Goal: Task Accomplishment & Management: Manage account settings

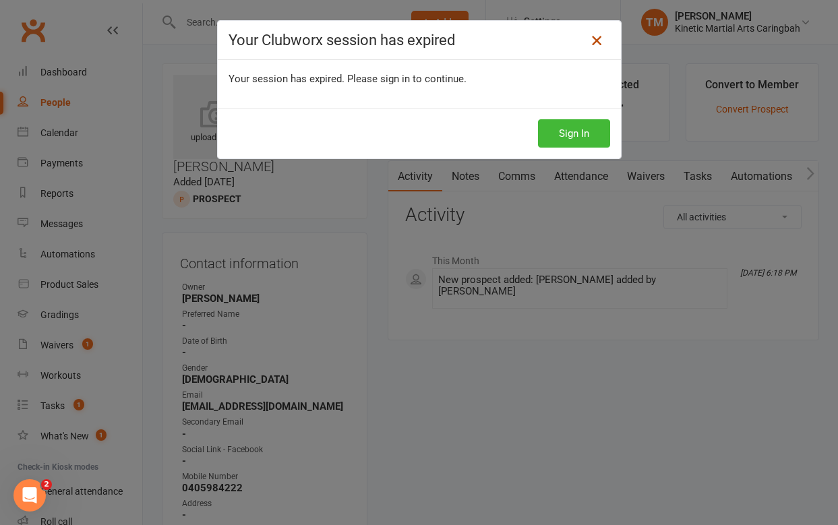
click at [600, 38] on icon at bounding box center [597, 40] width 16 height 16
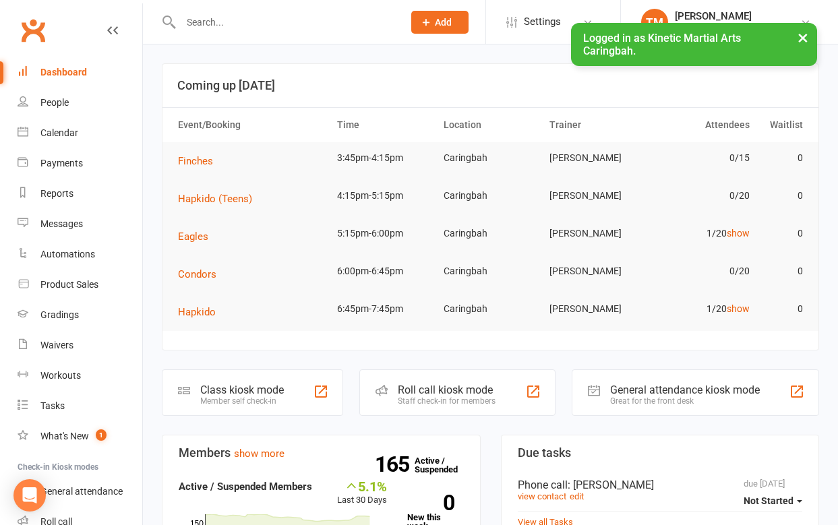
click at [239, 28] on input "text" at bounding box center [285, 22] width 217 height 19
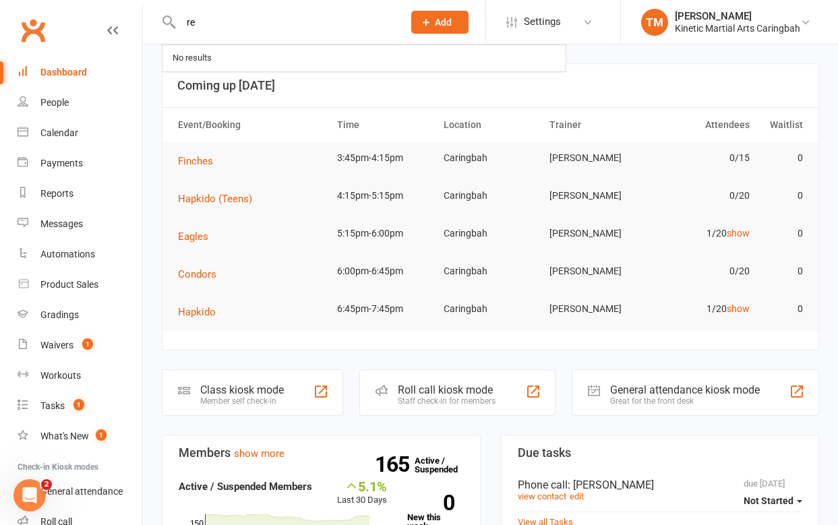
type input "r"
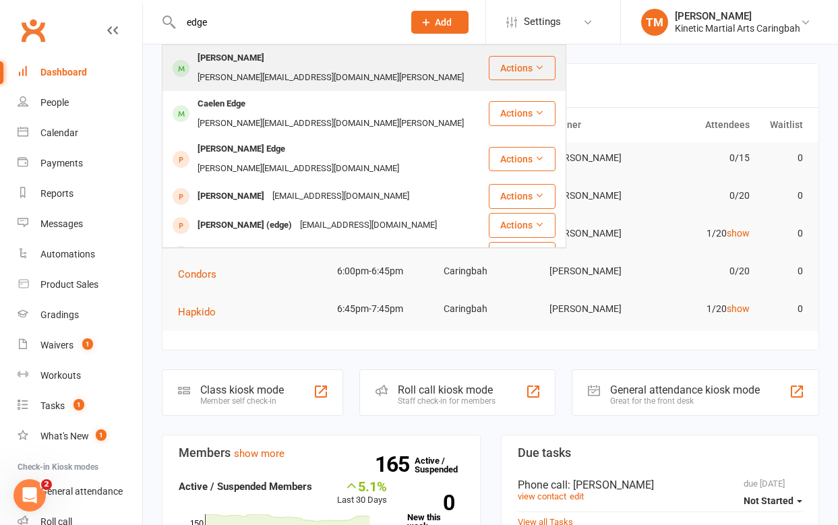
type input "edge"
click at [226, 53] on div "[PERSON_NAME]" at bounding box center [231, 59] width 75 height 20
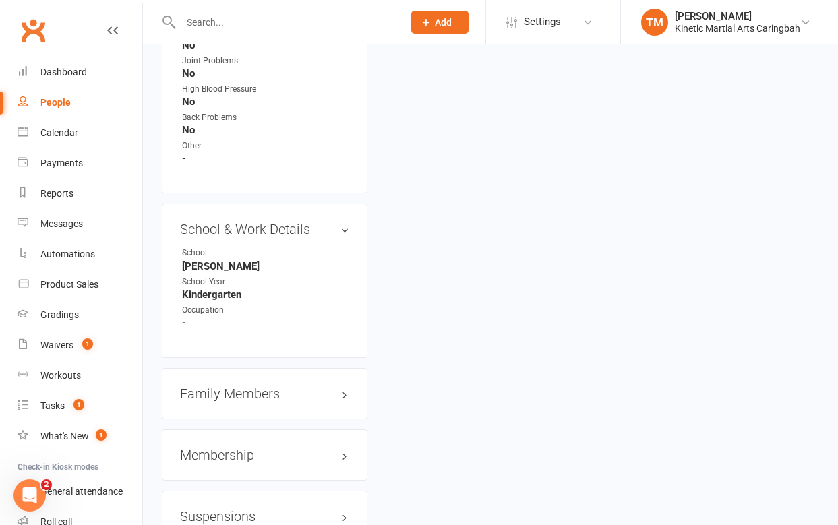
scroll to position [1592, 0]
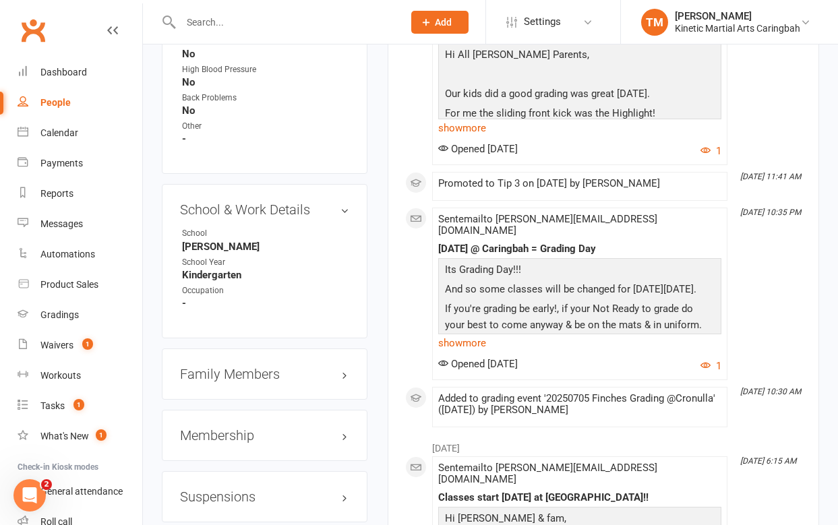
click at [224, 367] on h3 "Family Members" at bounding box center [264, 374] width 169 height 15
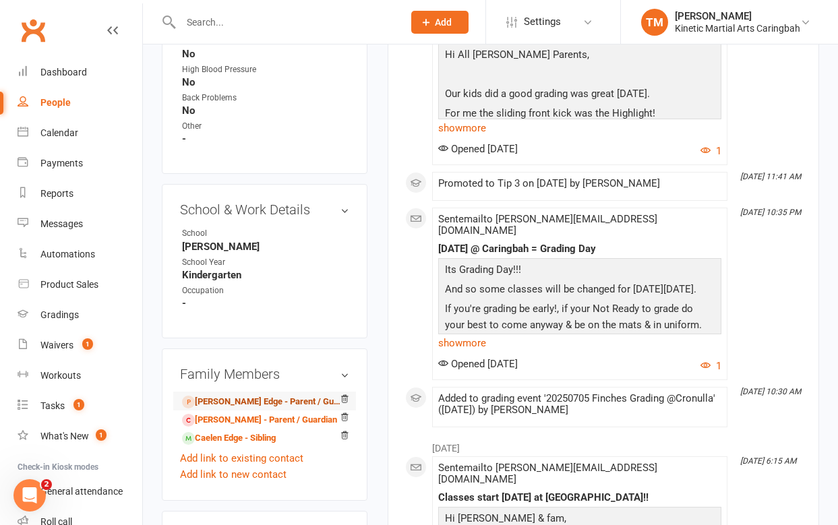
click at [222, 395] on link "[PERSON_NAME] Edge - Parent / Guardian" at bounding box center [262, 402] width 161 height 14
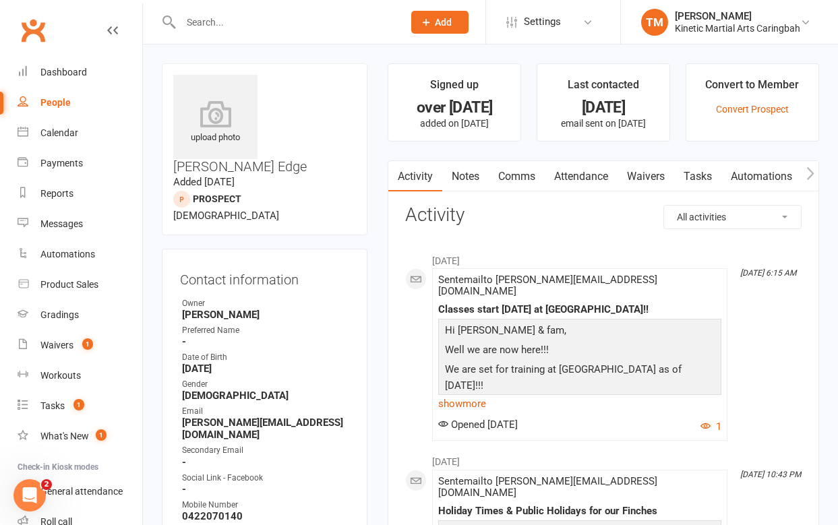
click at [810, 174] on icon "button" at bounding box center [811, 174] width 8 height 14
click at [397, 174] on icon "button" at bounding box center [397, 174] width 8 height 14
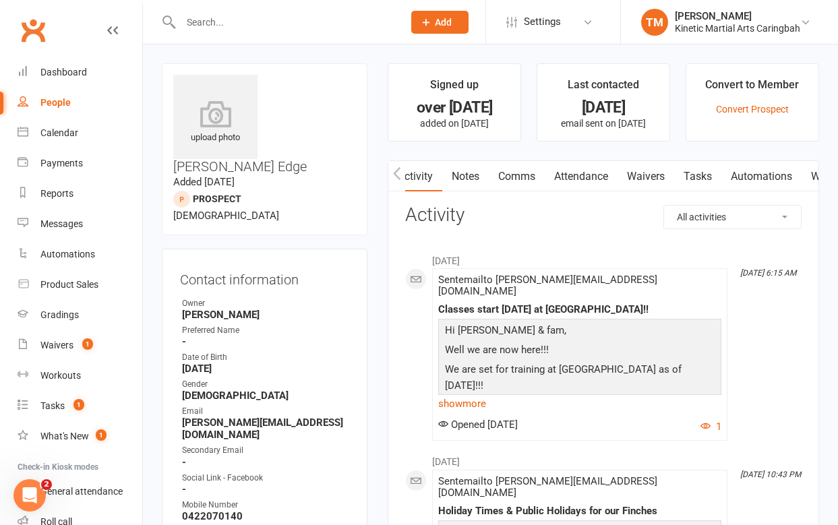
scroll to position [0, 0]
click at [397, 174] on icon "button" at bounding box center [397, 174] width 8 height 14
click at [804, 172] on button "button" at bounding box center [810, 176] width 17 height 30
click at [695, 171] on link "Workouts" at bounding box center [704, 176] width 64 height 31
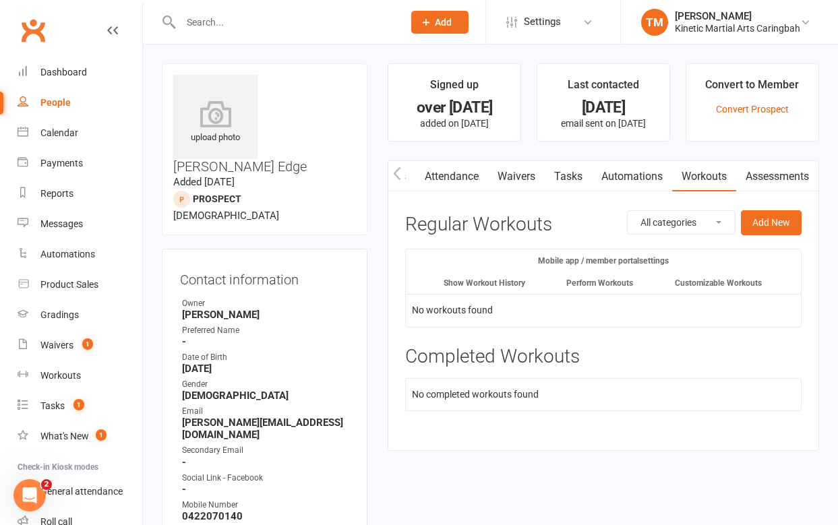
click at [718, 228] on select "All categories General Head Instructors Instructors Students" at bounding box center [681, 222] width 107 height 23
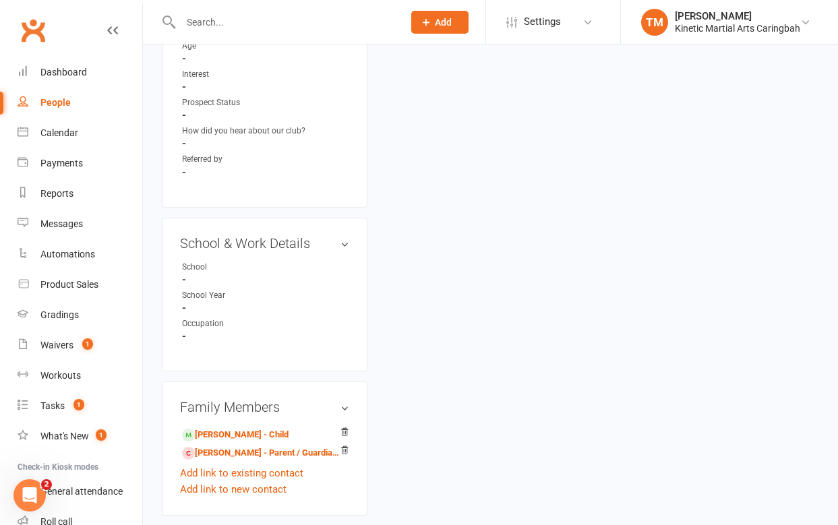
scroll to position [672, 0]
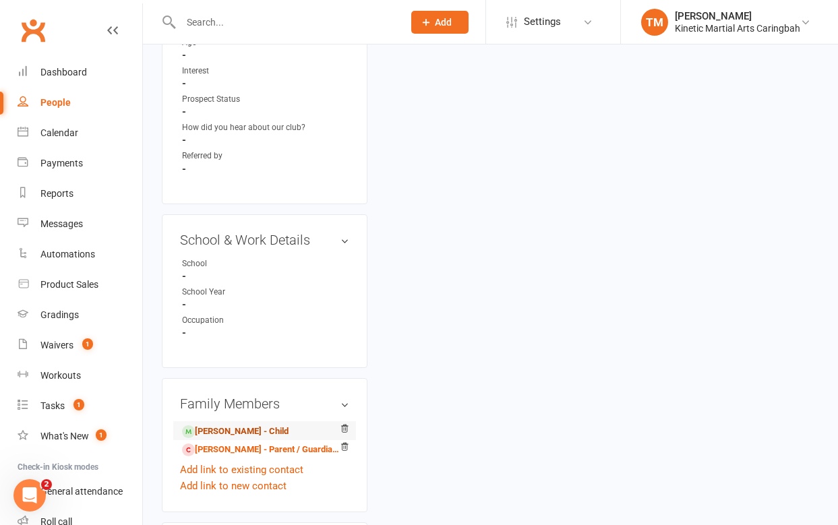
click at [218, 425] on link "[PERSON_NAME] - Child" at bounding box center [235, 432] width 107 height 14
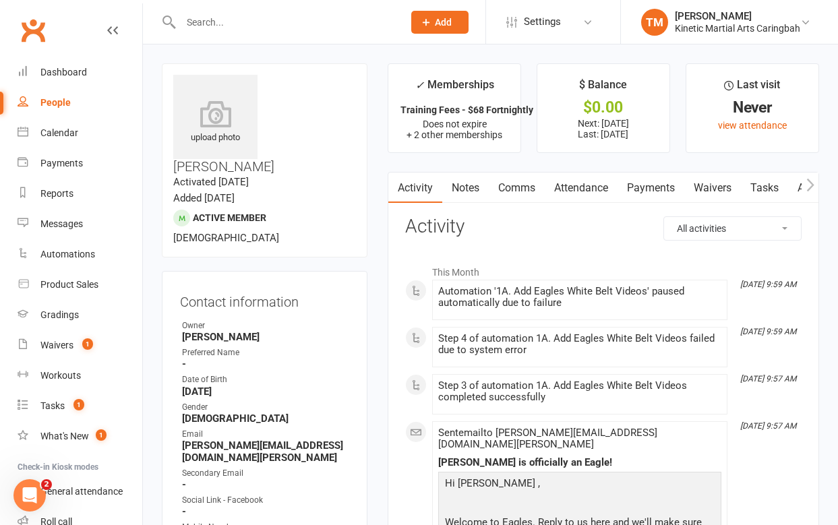
click at [804, 187] on button "button" at bounding box center [810, 188] width 17 height 30
click at [807, 187] on icon "button" at bounding box center [811, 185] width 8 height 14
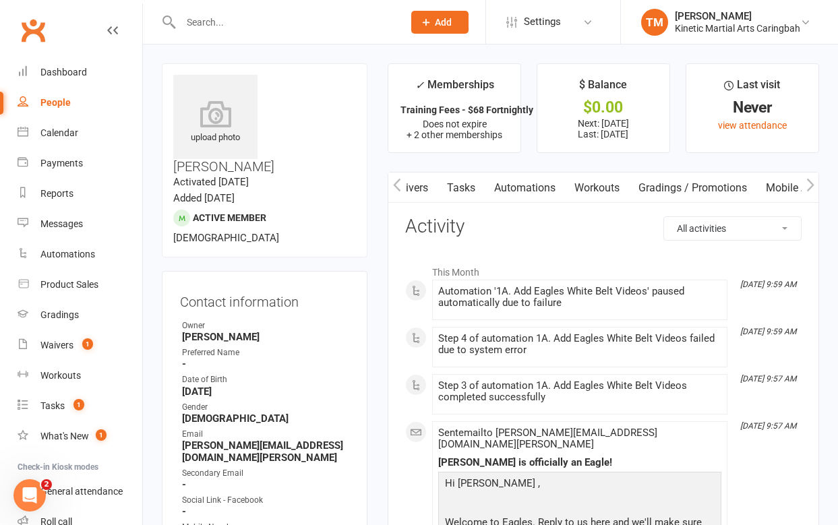
click at [807, 187] on icon "button" at bounding box center [811, 185] width 8 height 14
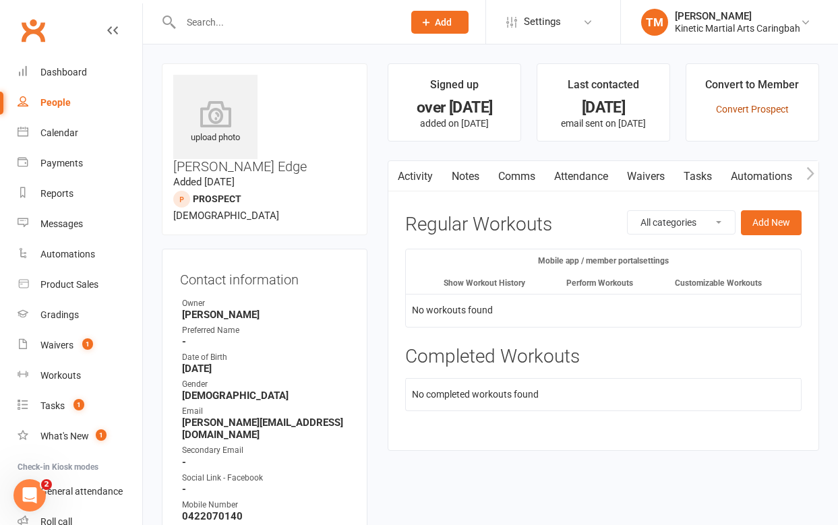
click at [769, 111] on link "Convert Prospect" at bounding box center [752, 109] width 73 height 11
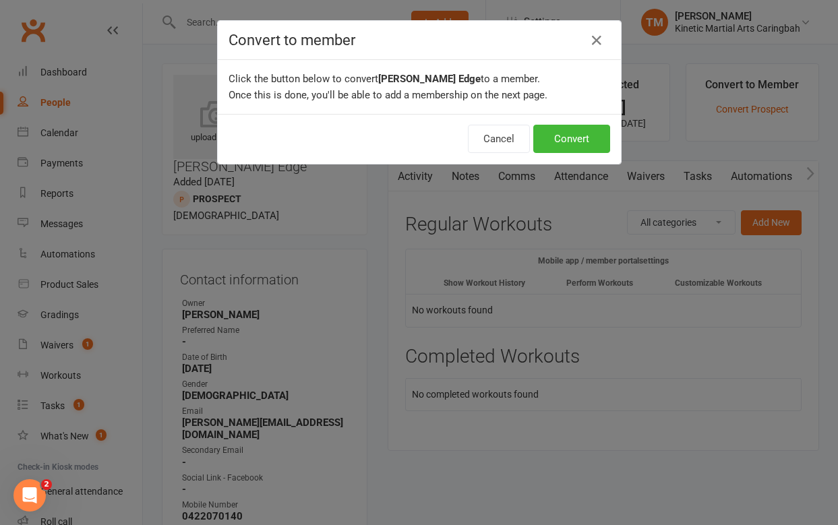
click at [611, 138] on div "Cancel Convert" at bounding box center [419, 139] width 403 height 50
click at [588, 139] on button "Convert" at bounding box center [571, 139] width 77 height 28
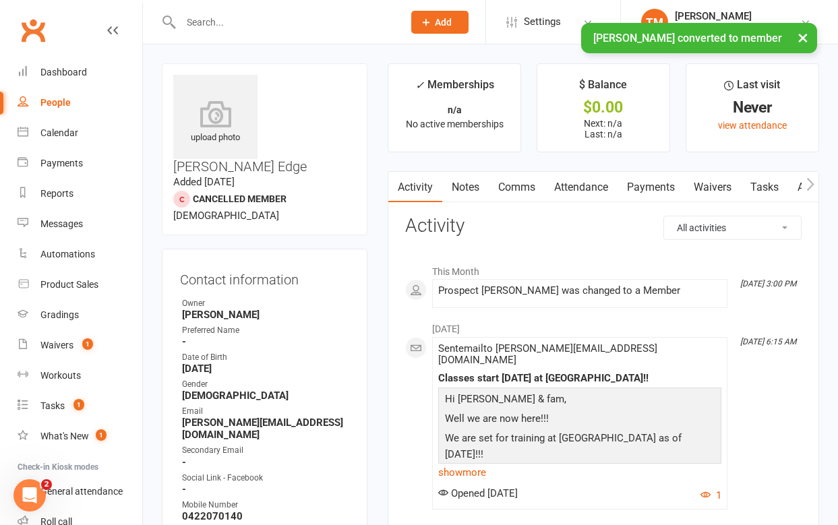
click at [811, 189] on icon "button" at bounding box center [811, 184] width 8 height 14
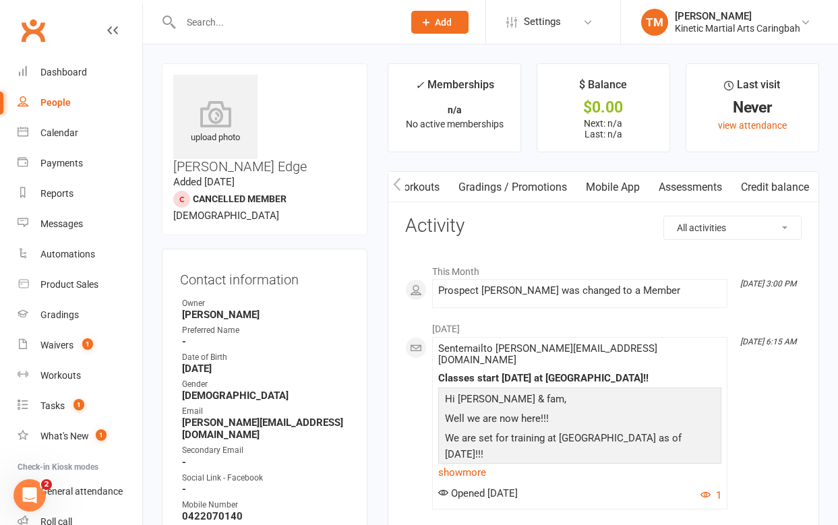
click at [631, 181] on link "Mobile App" at bounding box center [613, 187] width 73 height 31
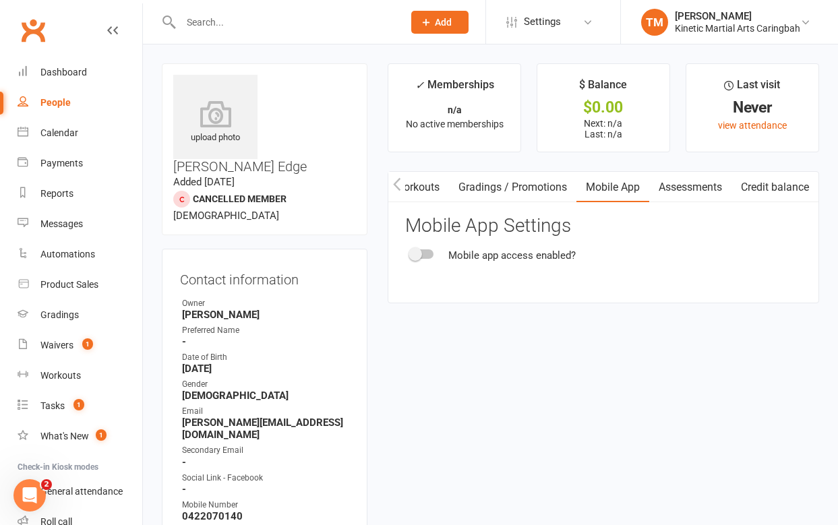
click at [419, 255] on span at bounding box center [415, 253] width 13 height 13
click at [411, 252] on input "checkbox" at bounding box center [411, 252] width 0 height 0
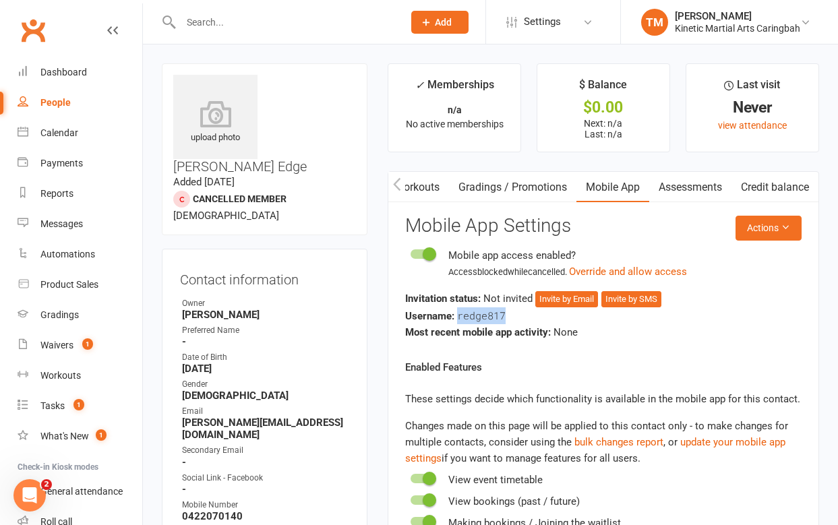
drag, startPoint x: 514, startPoint y: 318, endPoint x: 460, endPoint y: 314, distance: 54.2
click at [459, 314] on div "Username: redge817" at bounding box center [603, 316] width 397 height 17
copy span "redge817"
click at [586, 301] on button "Invite by Email" at bounding box center [566, 299] width 63 height 16
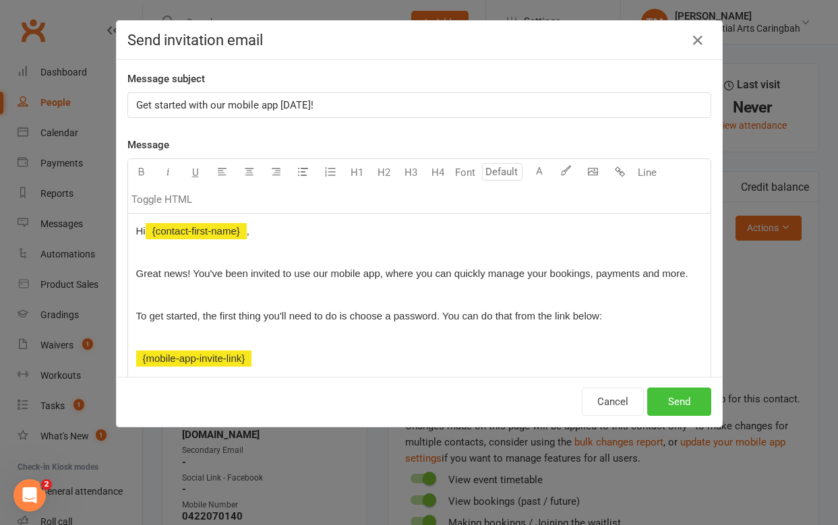
click at [677, 395] on button "Send" at bounding box center [679, 402] width 64 height 28
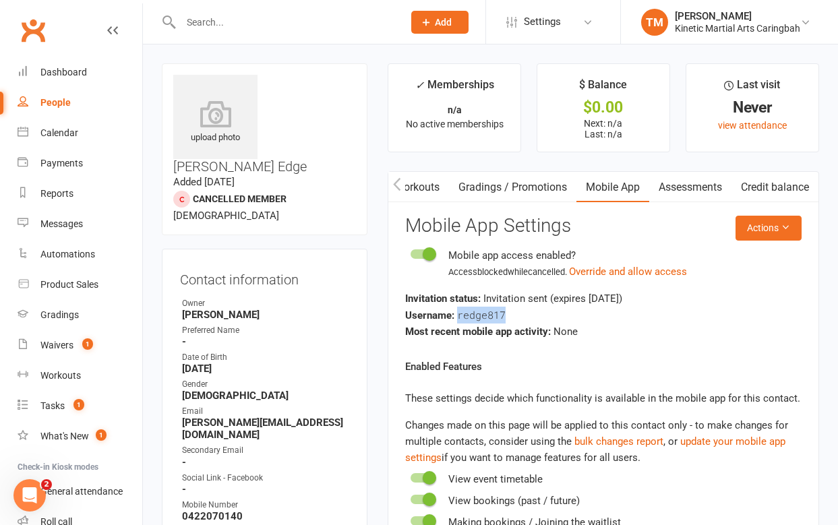
click at [428, 22] on icon at bounding box center [426, 22] width 12 height 12
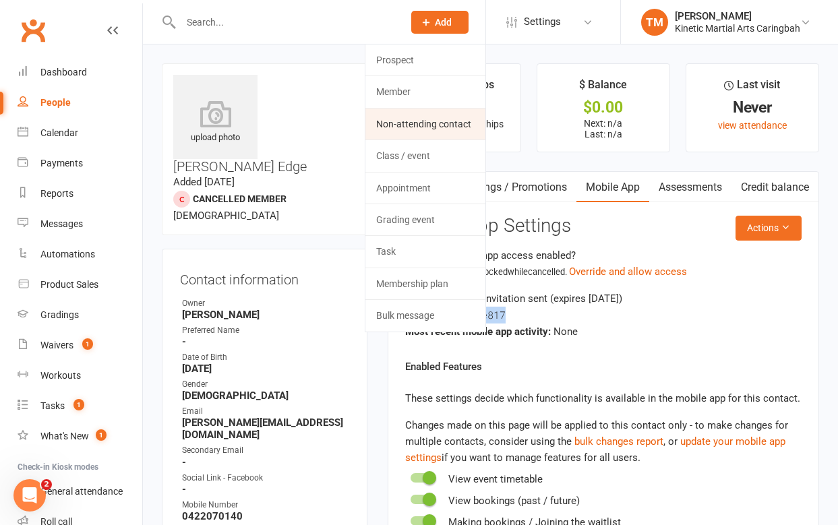
click at [400, 123] on link "Non-attending contact" at bounding box center [426, 124] width 120 height 31
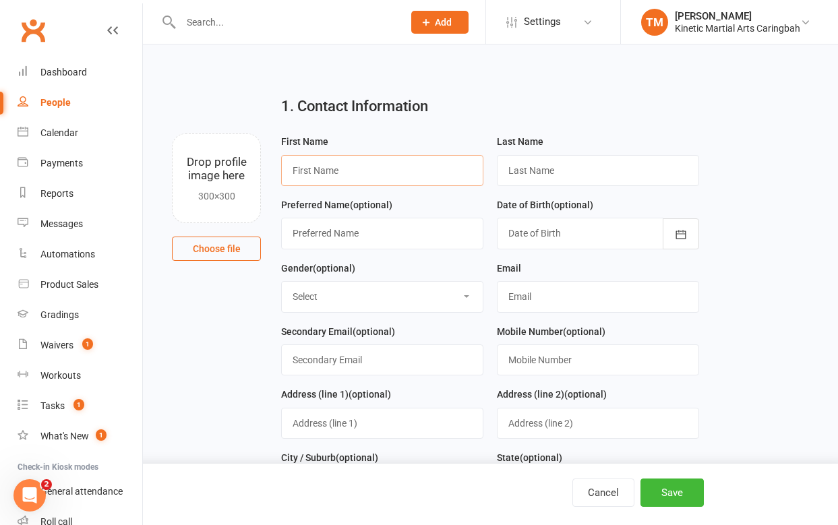
click at [382, 163] on input "text" at bounding box center [382, 170] width 202 height 31
paste input "[PERSON_NAME]"
type input "[PERSON_NAME]"
paste input "[PERSON_NAME]"
type input "[PERSON_NAME]"
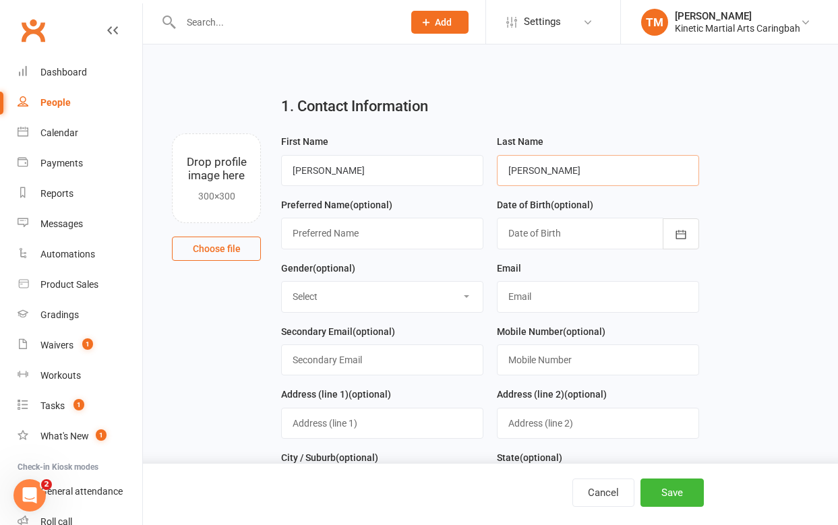
click at [382, 163] on input "[PERSON_NAME]" at bounding box center [382, 170] width 202 height 31
select select "[DEMOGRAPHIC_DATA]"
click at [282, 283] on select "Select [DEMOGRAPHIC_DATA] [DEMOGRAPHIC_DATA] Other" at bounding box center [382, 297] width 201 height 30
click at [581, 295] on input "text" at bounding box center [598, 296] width 202 height 31
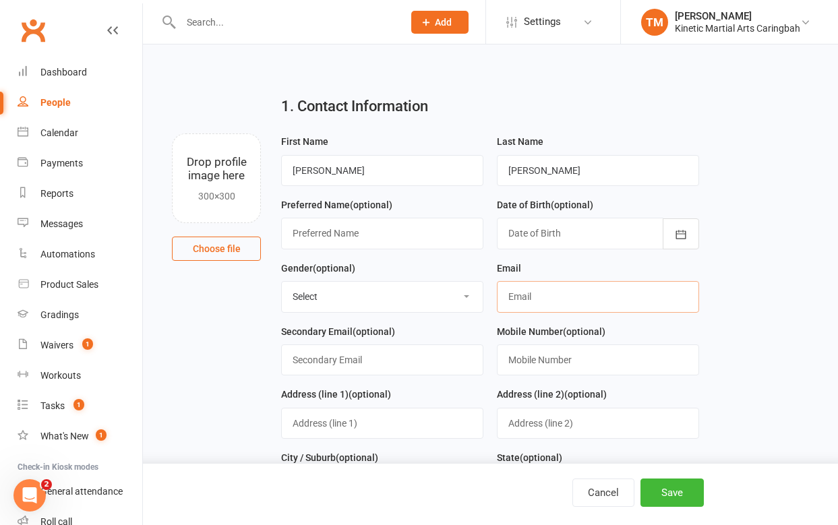
paste input "0432434621 Email [EMAIL_ADDRESS][DOMAIN_NAME]"
click at [597, 297] on input "0432434621 Email [EMAIL_ADDRESS][DOMAIN_NAME]" at bounding box center [598, 296] width 202 height 31
type input "[EMAIL_ADDRESS][DOMAIN_NAME]"
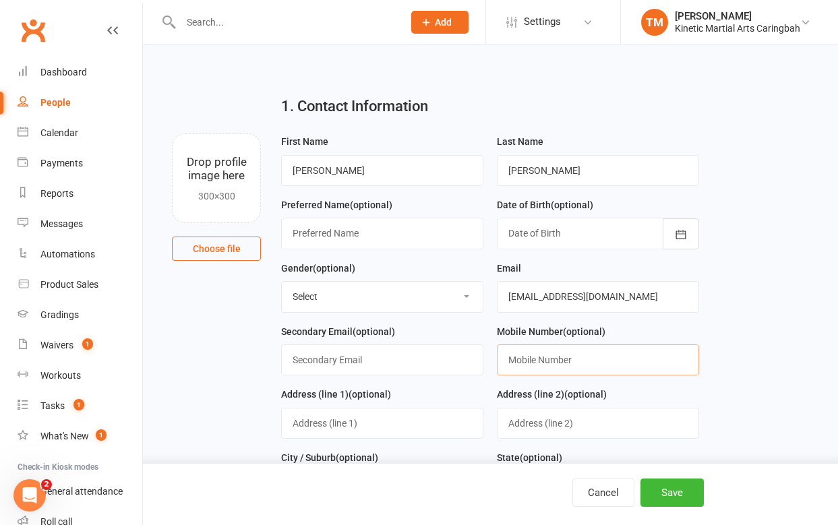
paste input "0432434621 Email [EMAIL_ADDRESS][DOMAIN_NAME]"
click at [558, 361] on input "0432434621 Email [EMAIL_ADDRESS][DOMAIN_NAME]" at bounding box center [598, 360] width 202 height 31
type input "0432434621"
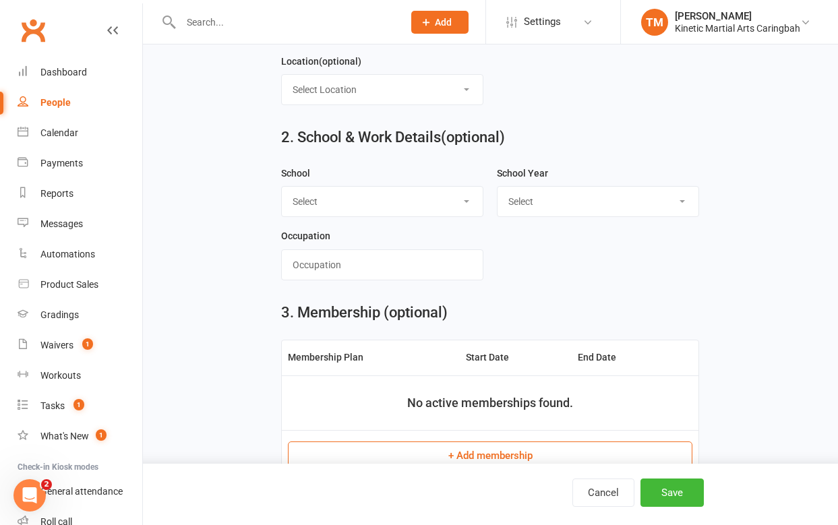
scroll to position [577, 0]
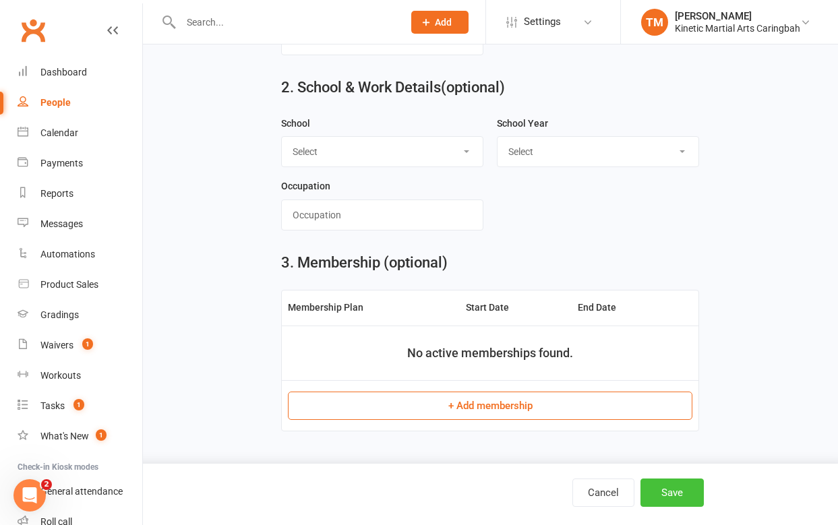
click at [666, 488] on button "Save" at bounding box center [672, 493] width 63 height 28
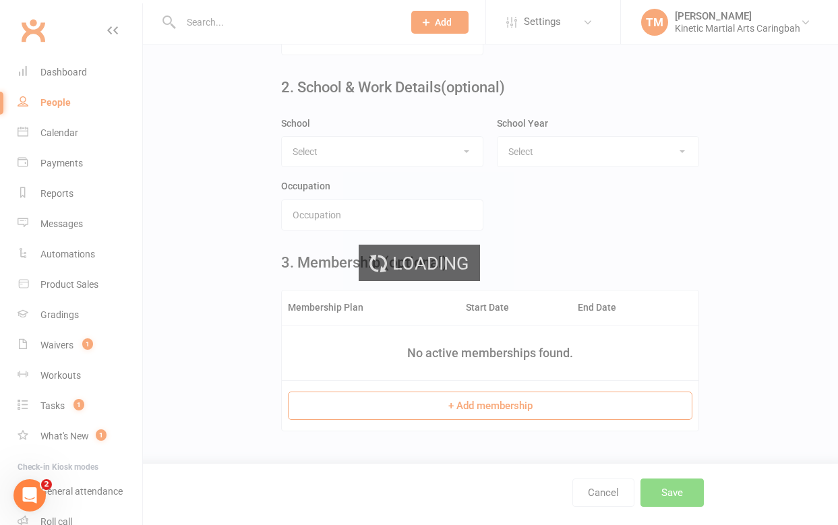
scroll to position [0, 0]
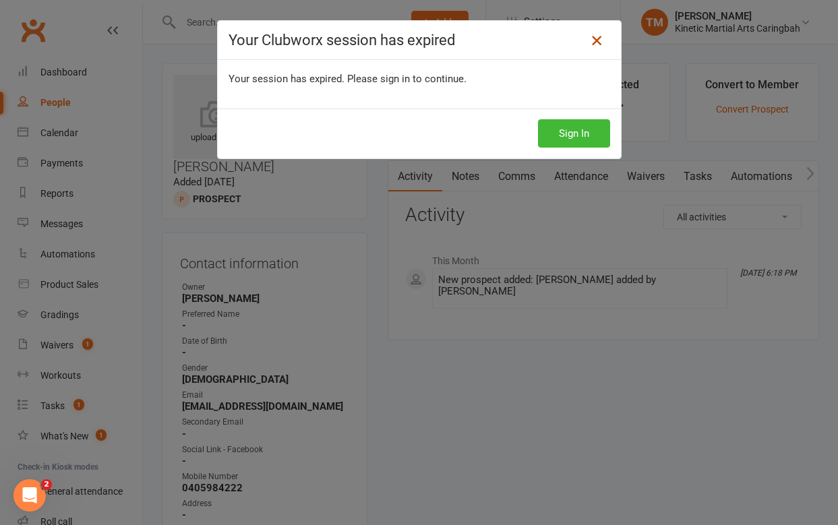
click at [602, 36] on icon at bounding box center [597, 40] width 16 height 16
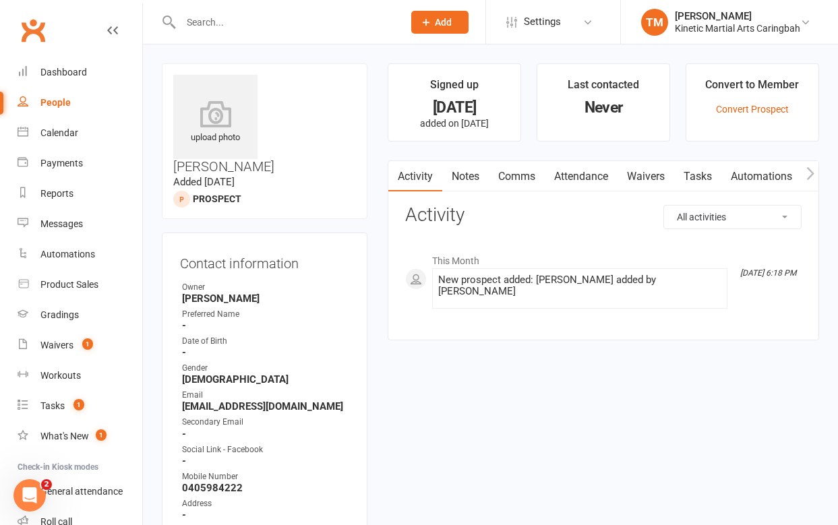
click at [250, 24] on input "text" at bounding box center [285, 22] width 217 height 19
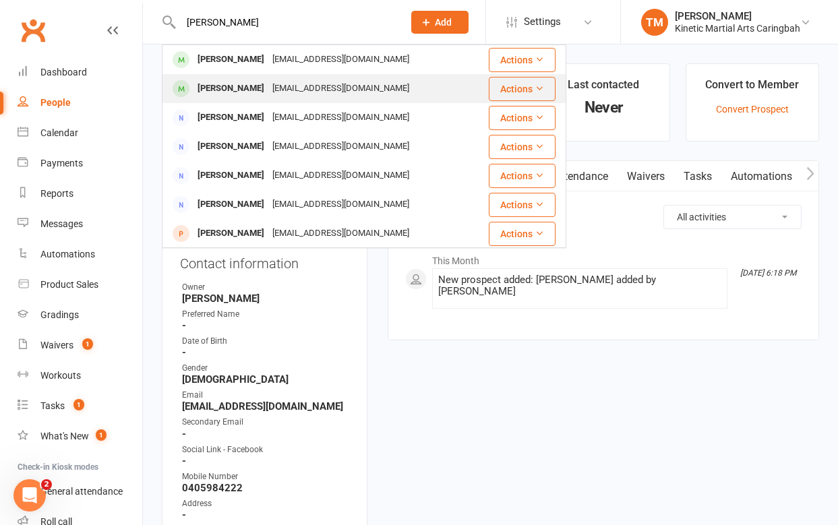
type input "harr"
click at [258, 87] on div "Harrison Kleese" at bounding box center [231, 89] width 75 height 20
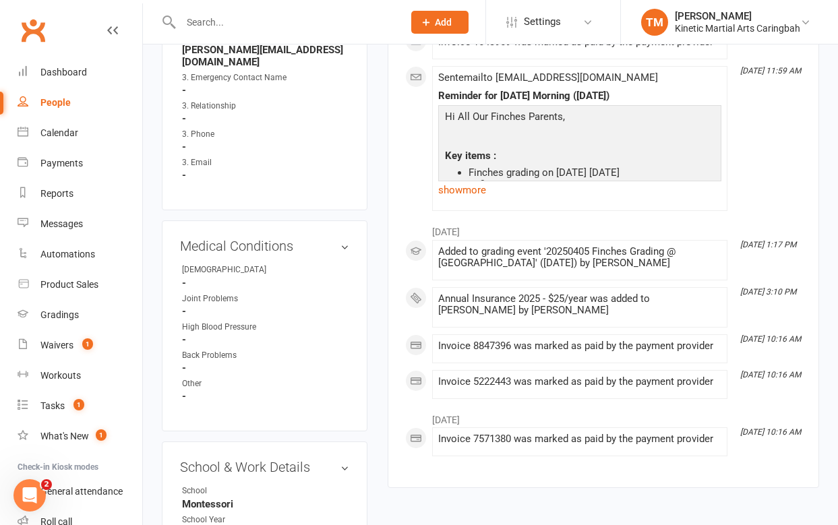
scroll to position [1478, 0]
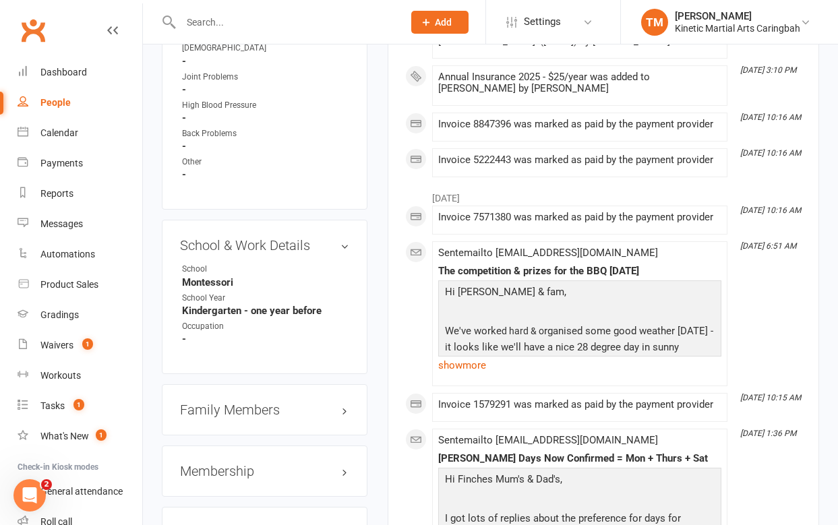
click at [243, 403] on h3 "Family Members" at bounding box center [264, 410] width 169 height 15
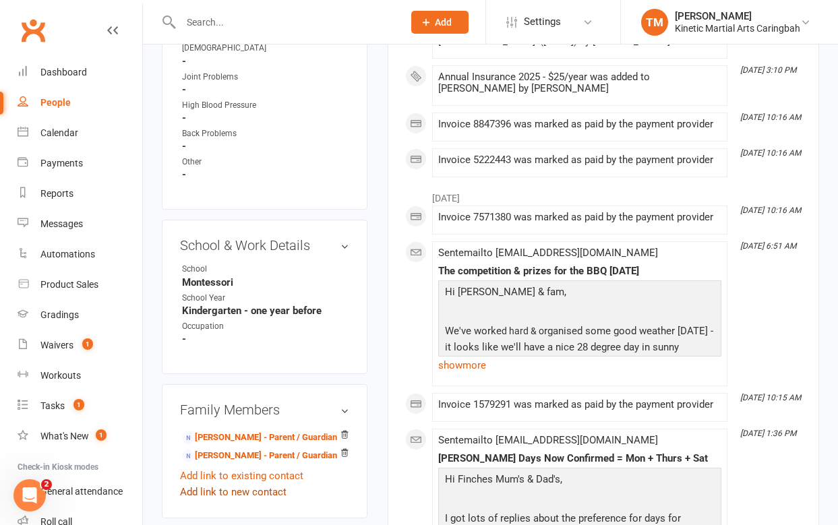
click at [255, 484] on link "Add link to new contact" at bounding box center [233, 492] width 107 height 16
click at [255, 474] on span "Member" at bounding box center [239, 480] width 37 height 12
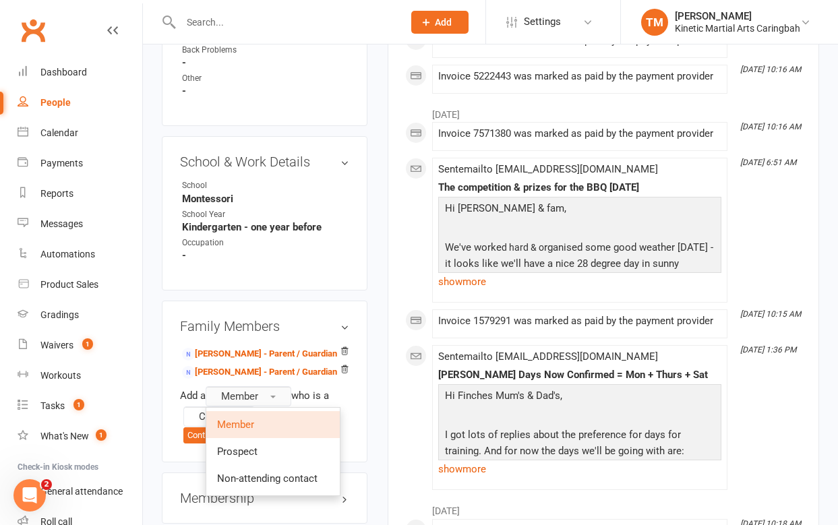
scroll to position [1565, 0]
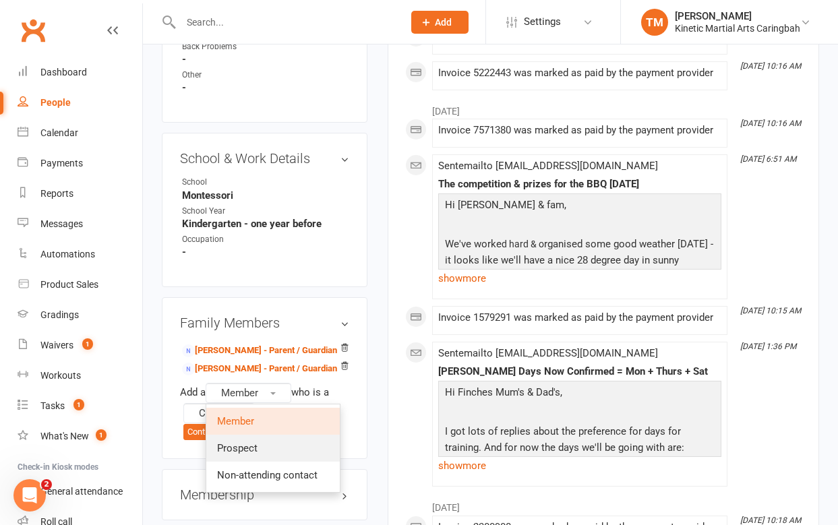
click at [258, 442] on span "Prospect" at bounding box center [237, 448] width 40 height 12
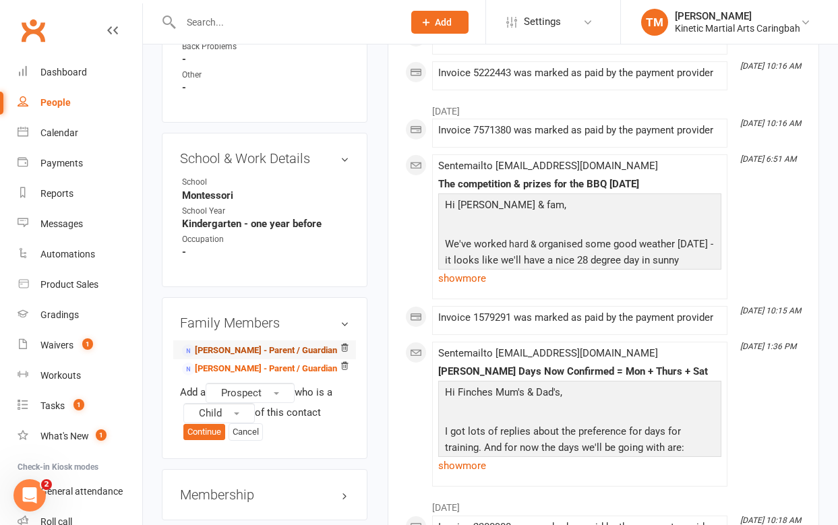
click at [223, 344] on link "Romana Klees - Parent / Guardian" at bounding box center [259, 351] width 155 height 14
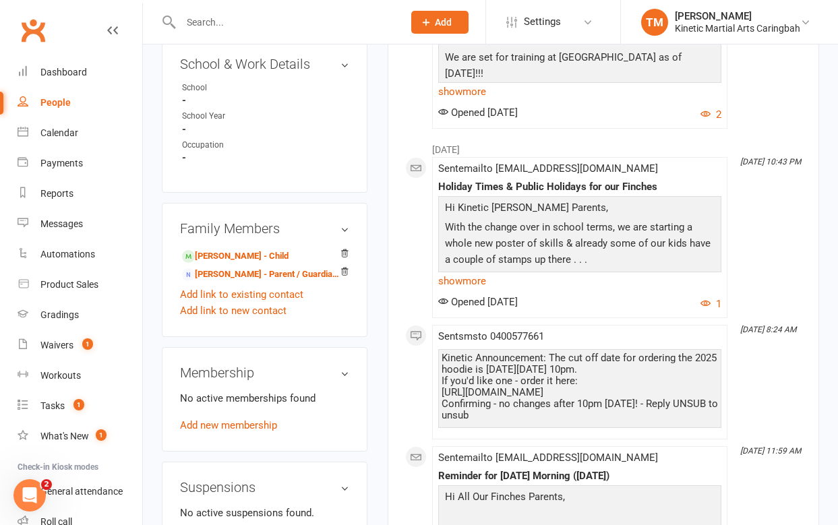
scroll to position [727, 0]
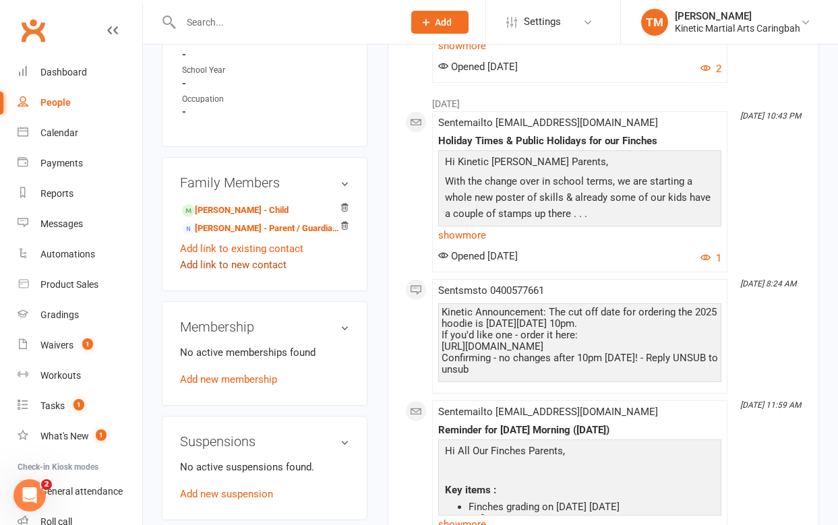
click at [239, 257] on link "Add link to new contact" at bounding box center [233, 265] width 107 height 16
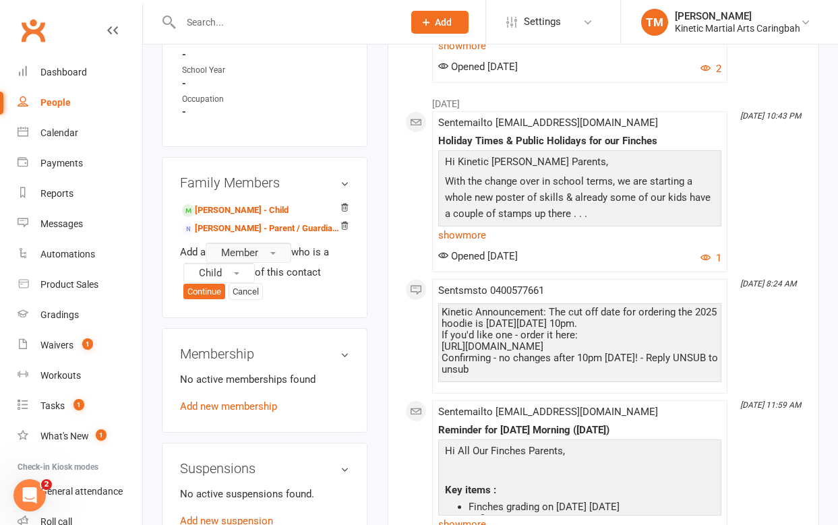
click at [235, 247] on span "Member" at bounding box center [239, 253] width 37 height 12
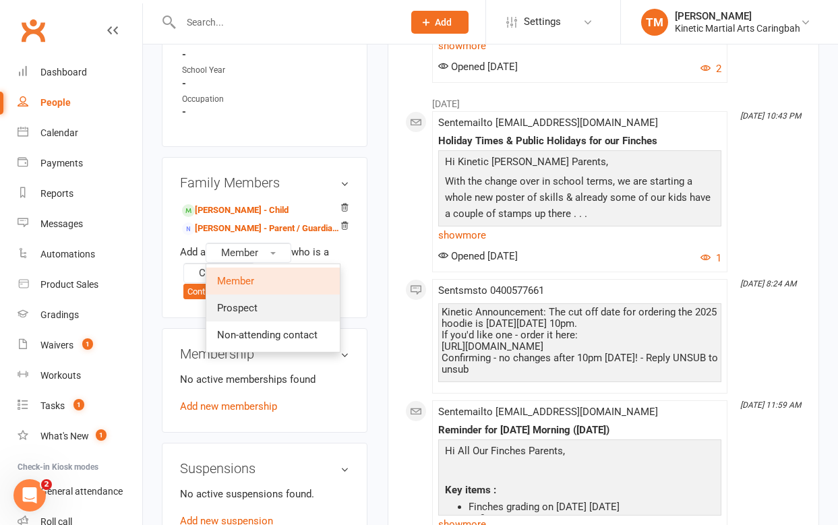
click at [235, 302] on span "Prospect" at bounding box center [237, 308] width 40 height 12
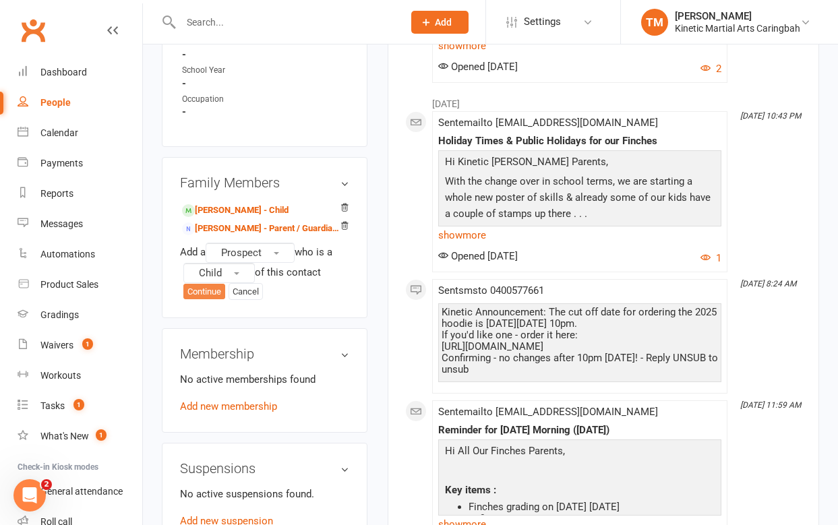
click at [204, 284] on button "Continue" at bounding box center [204, 292] width 42 height 16
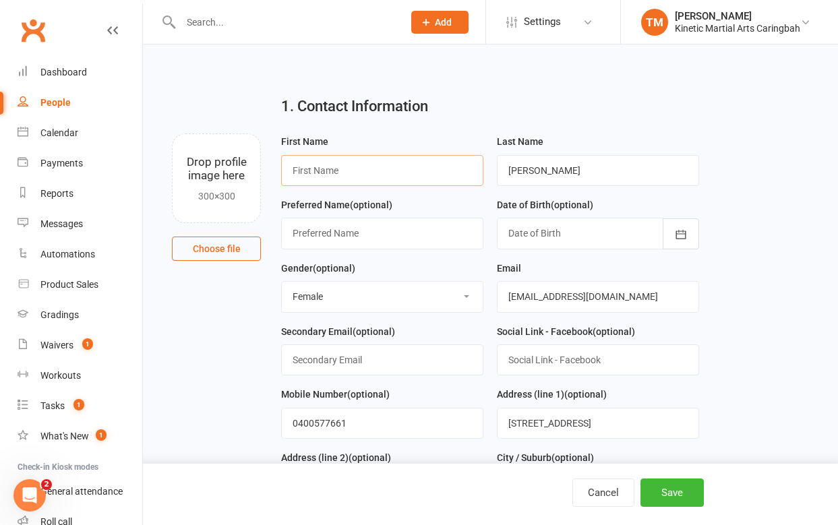
click at [348, 181] on input "text" at bounding box center [382, 170] width 202 height 31
type input "Flynn"
click at [693, 233] on button "button" at bounding box center [681, 233] width 36 height 31
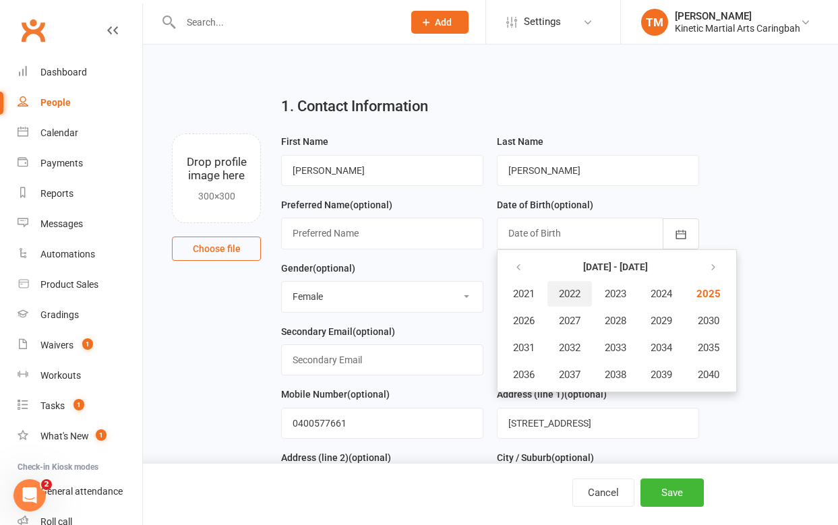
click at [570, 293] on span "2022" at bounding box center [570, 294] width 22 height 12
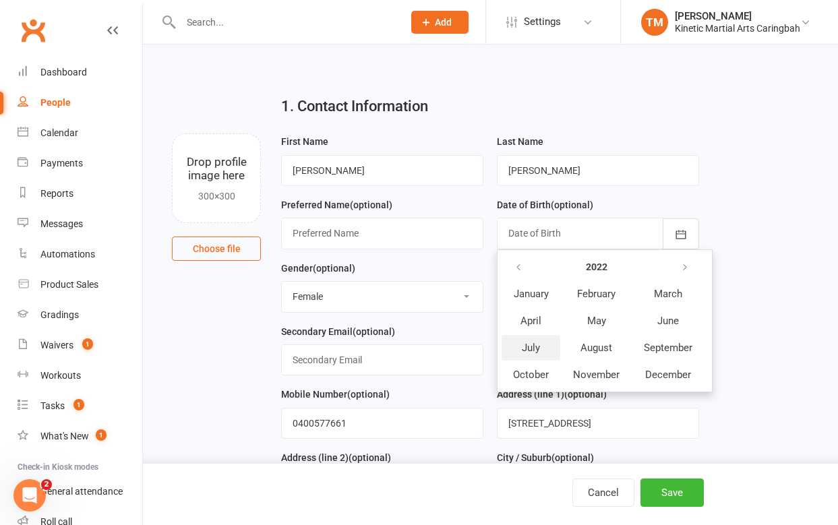
click at [541, 344] on button "July" at bounding box center [531, 348] width 59 height 26
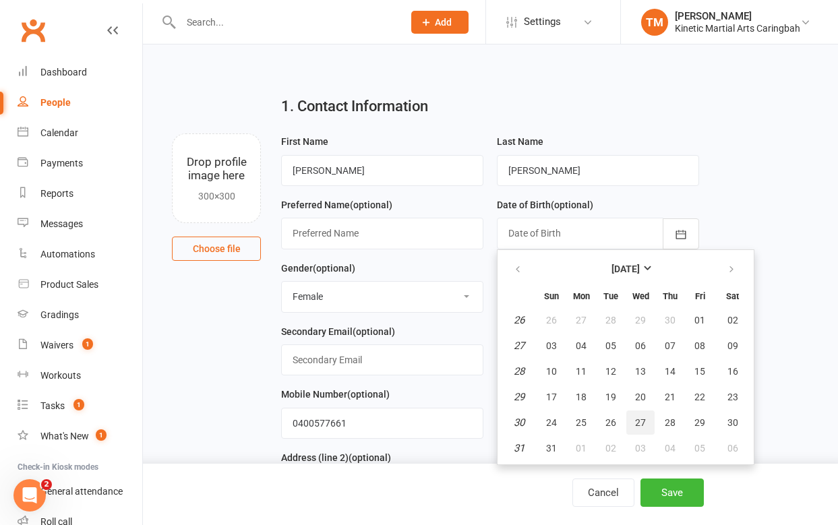
click at [645, 421] on span "27" at bounding box center [640, 422] width 11 height 11
type input "27 Jul 2022"
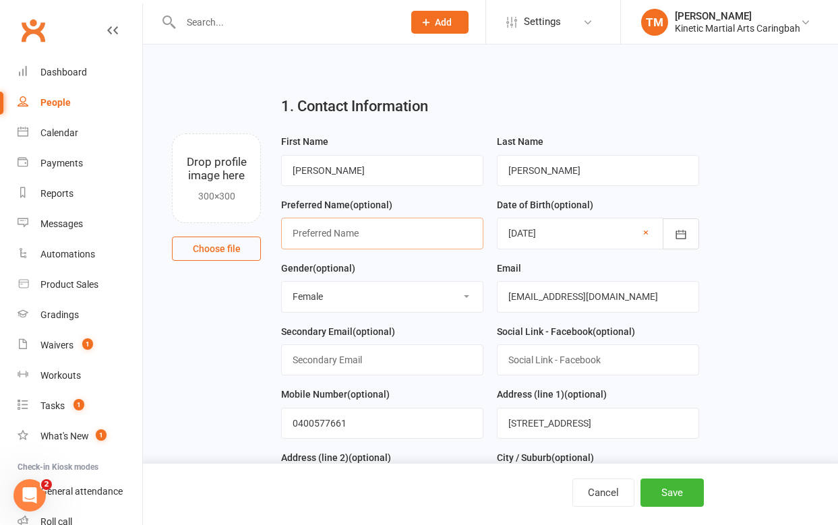
click at [412, 227] on input "text" at bounding box center [382, 233] width 202 height 31
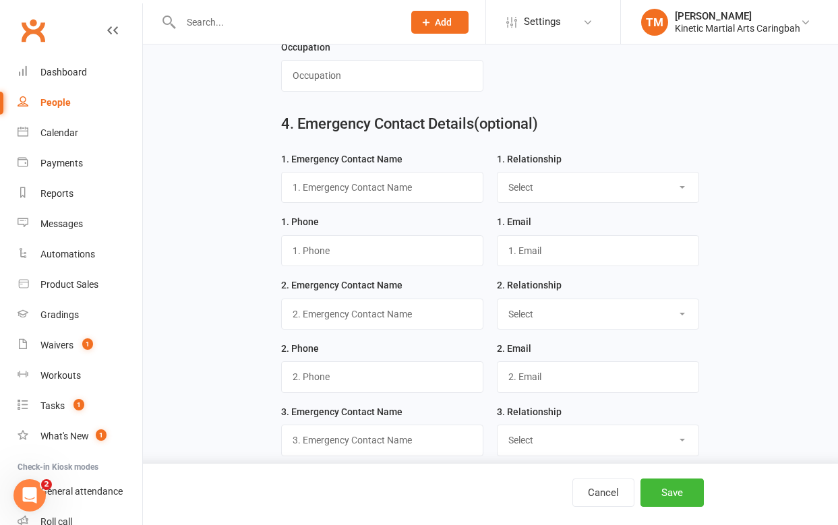
scroll to position [1014, 0]
click at [533, 247] on input "text" at bounding box center [598, 251] width 202 height 31
paste input "romana@virtueprojects.com.au"
type input "romana@virtueprojects.com.au"
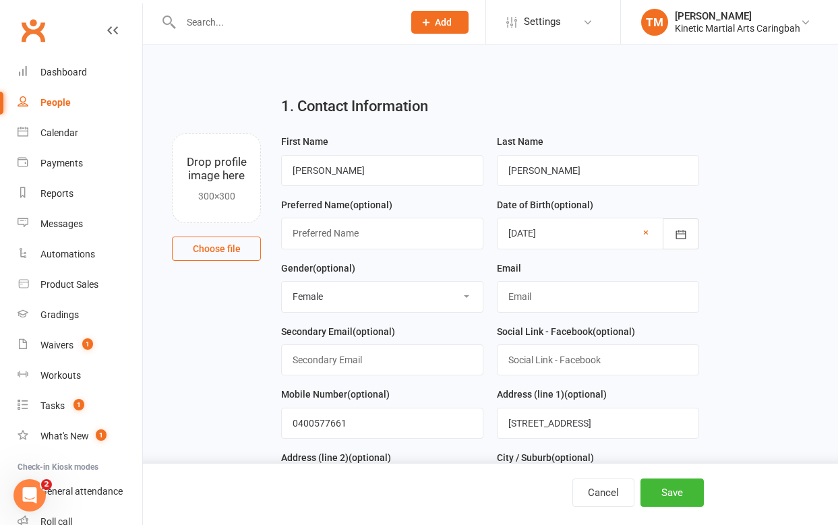
scroll to position [82, 0]
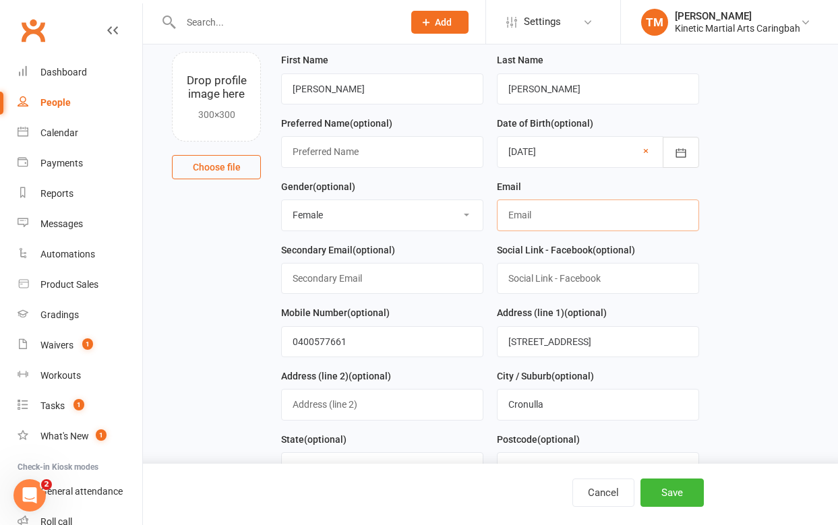
click at [583, 227] on input "text" at bounding box center [598, 215] width 202 height 31
type input "[EMAIL_ADDRESS][DOMAIN_NAME]"
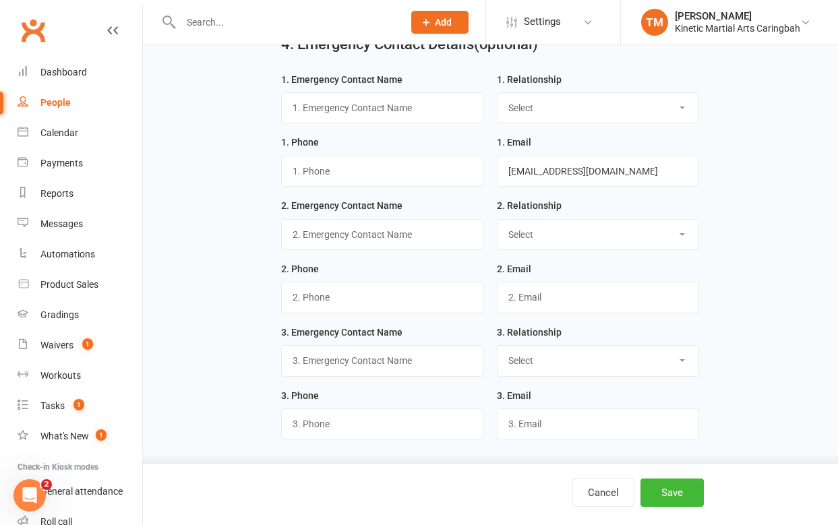
scroll to position [1061, 0]
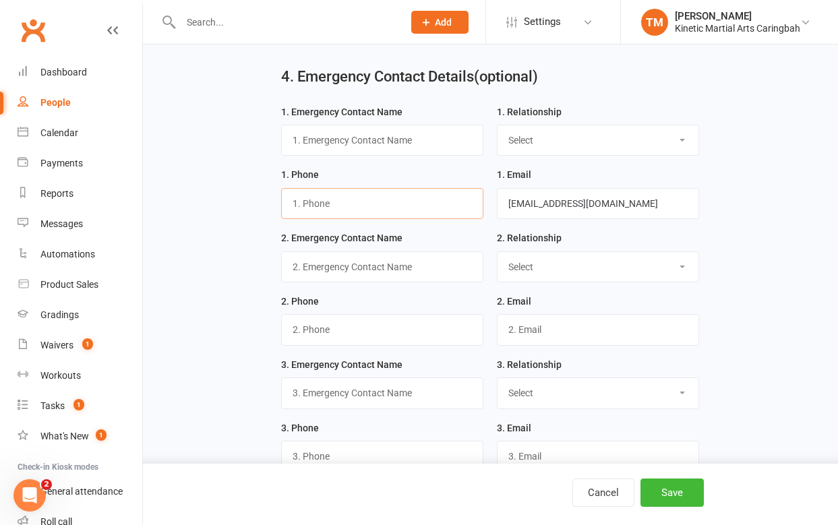
click at [368, 206] on input "text" at bounding box center [382, 203] width 202 height 31
paste input "0400577661"
type input "0400577661"
click at [334, 148] on input "text" at bounding box center [382, 140] width 202 height 31
type input "Romana"
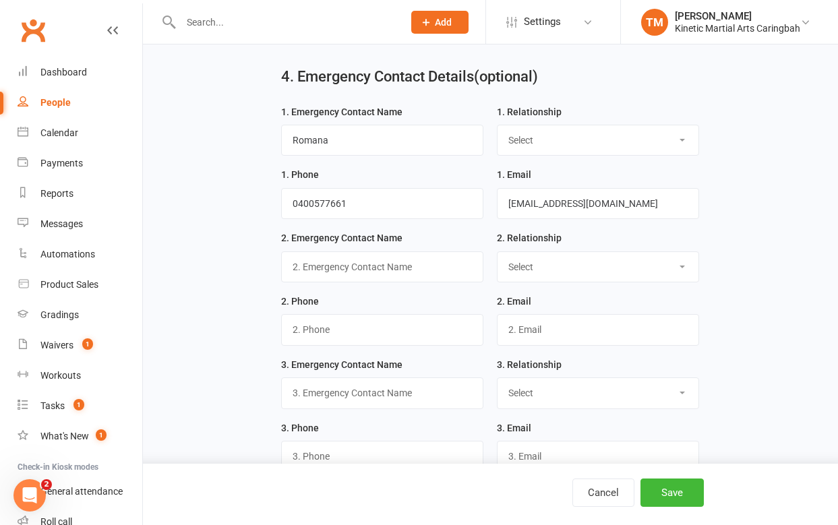
select select "Mother"
click at [681, 498] on button "Save" at bounding box center [672, 493] width 63 height 28
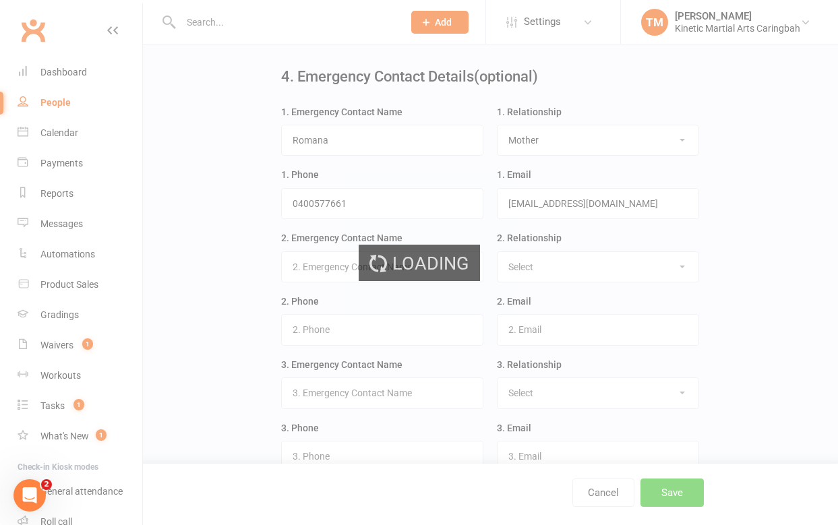
scroll to position [0, 0]
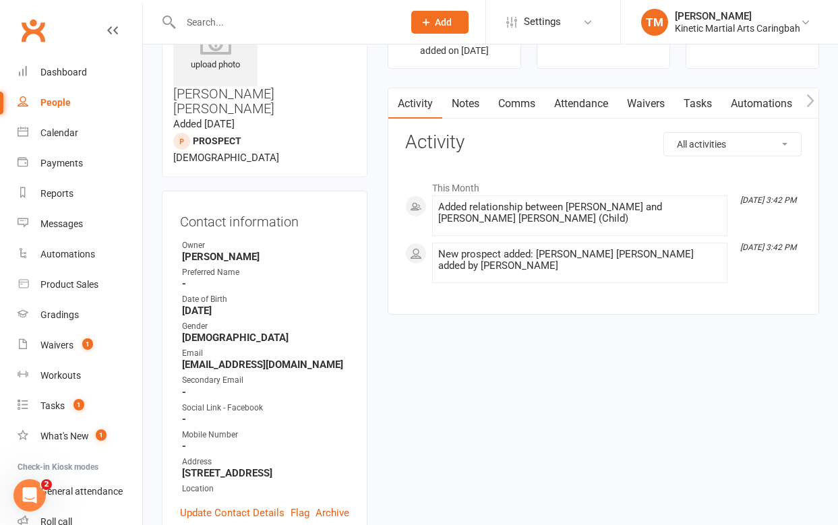
scroll to position [106, 0]
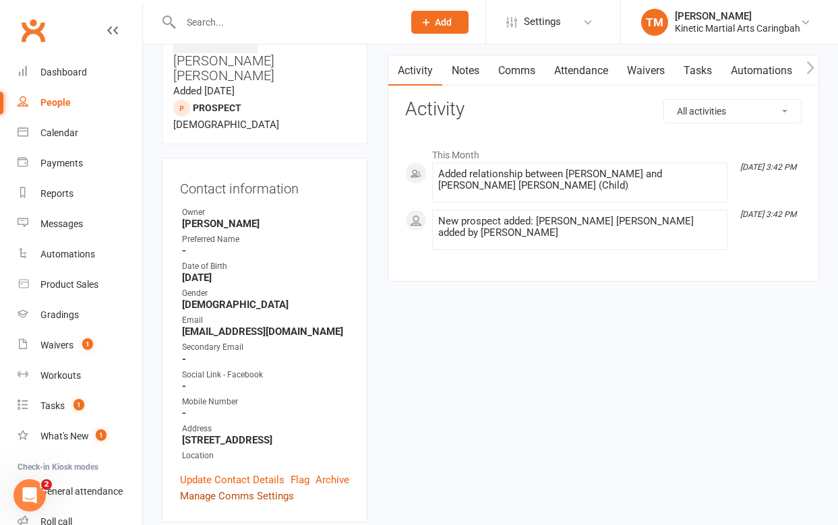
click at [252, 488] on link "Manage Comms Settings" at bounding box center [237, 496] width 114 height 16
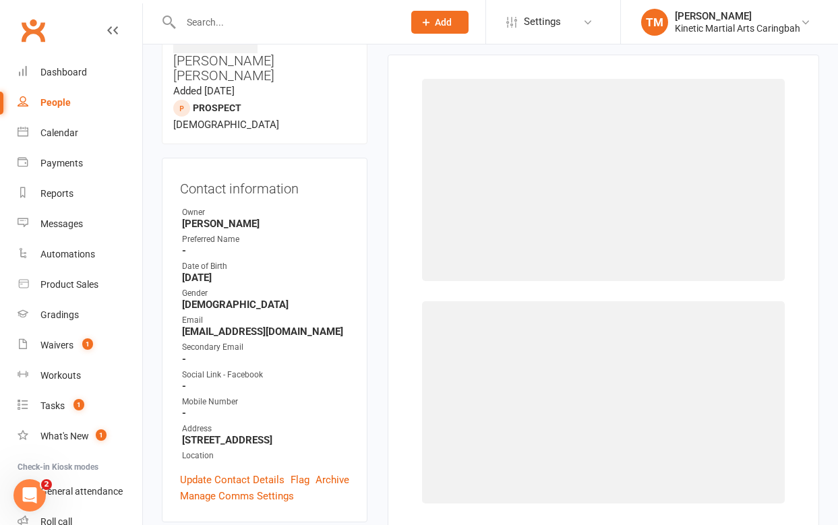
scroll to position [92, 0]
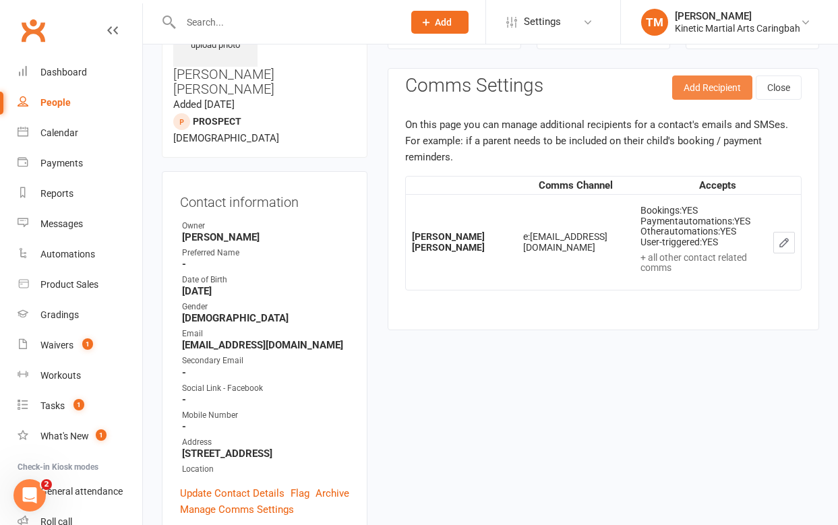
click at [702, 88] on button "Add Recipient" at bounding box center [712, 88] width 80 height 24
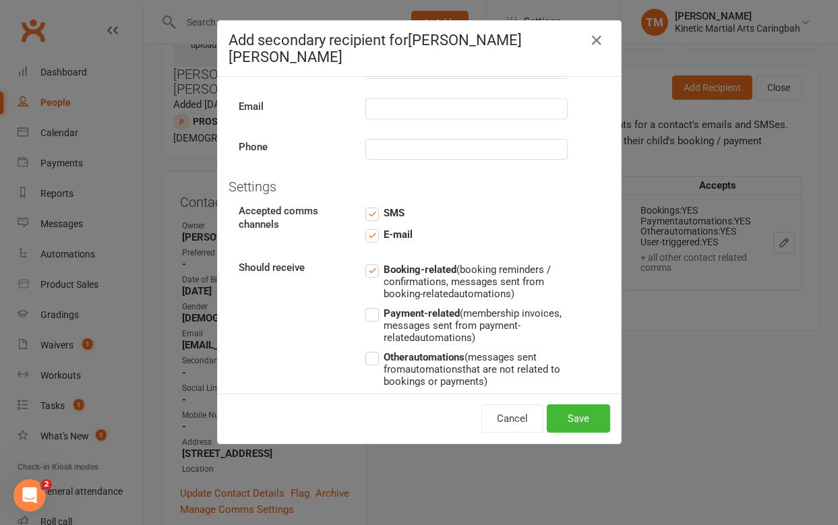
scroll to position [74, 0]
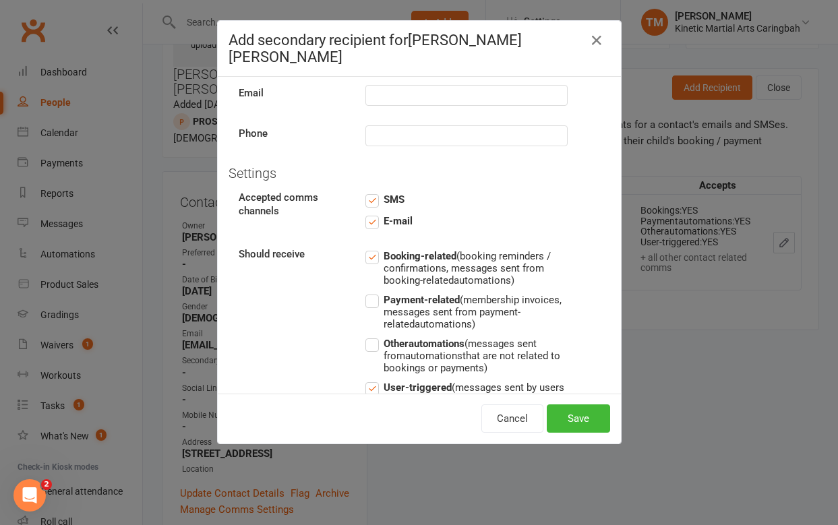
click at [376, 292] on label "Payment-related (membership invoices, messages sent from payment-related automa…" at bounding box center [467, 311] width 202 height 38
click at [376, 292] on input "Payment-related (membership invoices, messages sent from payment-related automa…" at bounding box center [467, 292] width 202 height 0
click at [375, 336] on label "Other automations (messages sent from automations that are not related to booki…" at bounding box center [467, 355] width 202 height 38
click at [375, 336] on input "Other automations (messages sent from automations that are not related to booki…" at bounding box center [467, 336] width 202 height 0
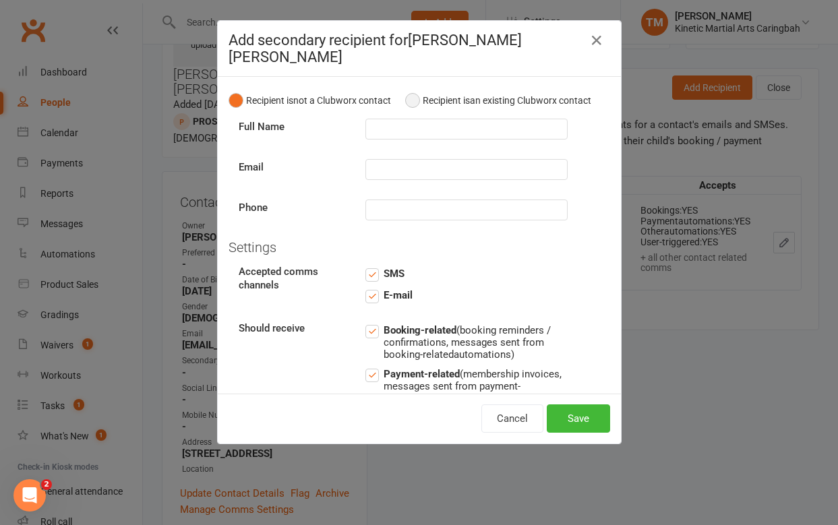
click at [415, 88] on button "Recipient is an existing Clubworx contact" at bounding box center [498, 101] width 186 height 26
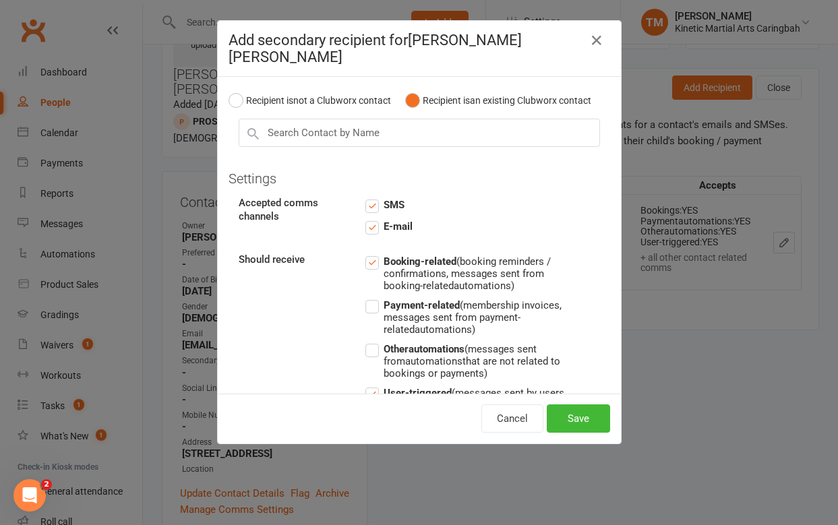
click at [374, 297] on label "Payment-related (membership invoices, messages sent from payment-related automa…" at bounding box center [467, 316] width 202 height 38
click at [374, 297] on input "Payment-related (membership invoices, messages sent from payment-related automa…" at bounding box center [467, 297] width 202 height 0
click at [376, 341] on label "Other automations (messages sent from automations that are not related to booki…" at bounding box center [467, 360] width 202 height 38
click at [376, 341] on input "Other automations (messages sent from automations that are not related to booki…" at bounding box center [467, 341] width 202 height 0
click at [368, 119] on input "text" at bounding box center [419, 133] width 361 height 28
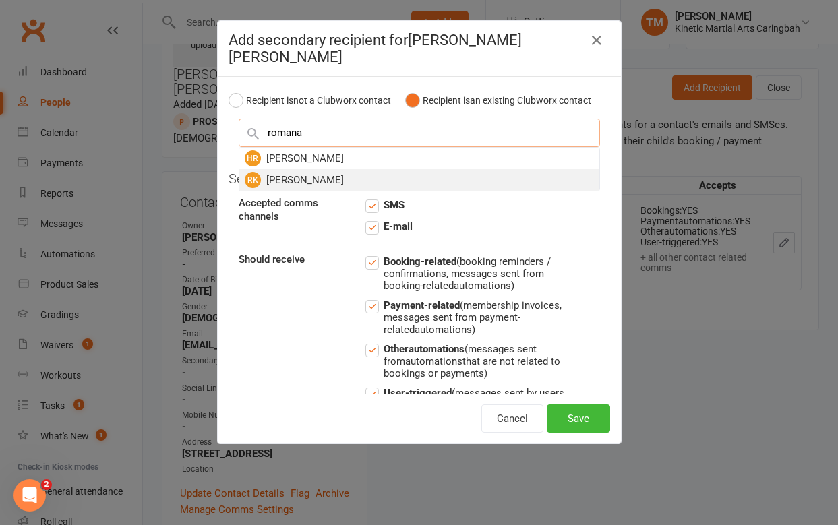
type input "romana"
click at [317, 169] on div "RK Romana Klees" at bounding box center [419, 180] width 360 height 22
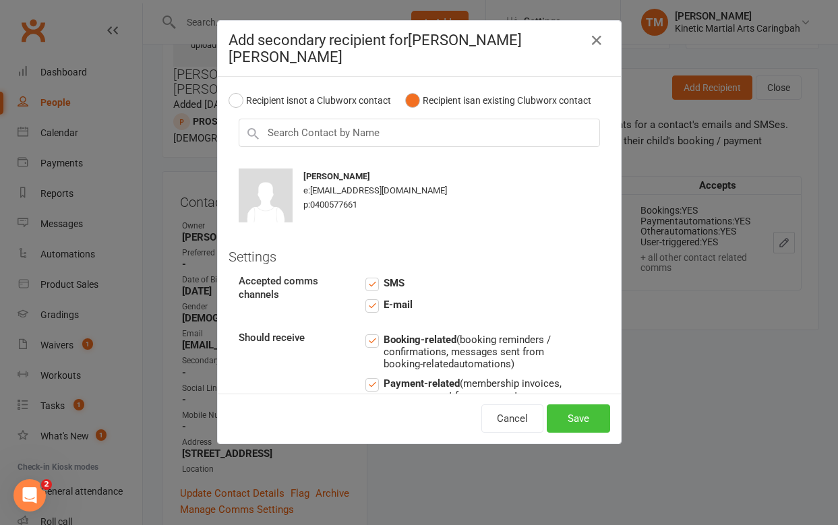
click at [577, 407] on button "Save" at bounding box center [578, 419] width 63 height 28
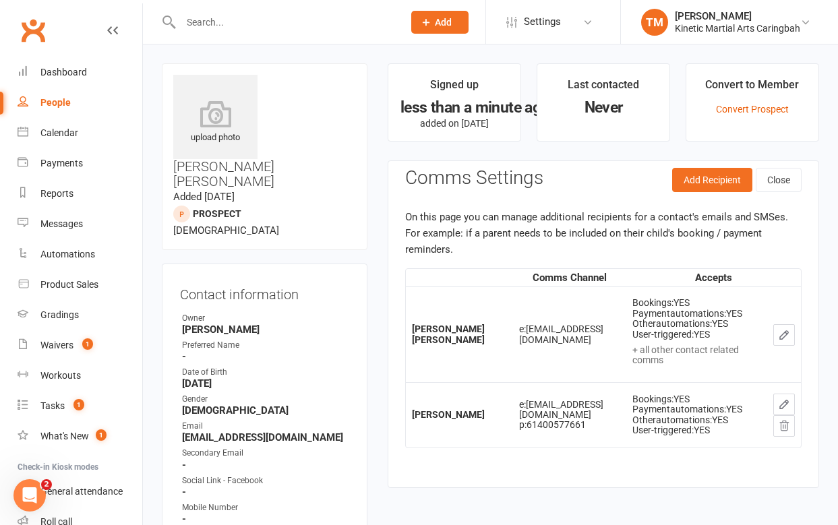
click at [252, 22] on input "text" at bounding box center [285, 22] width 217 height 19
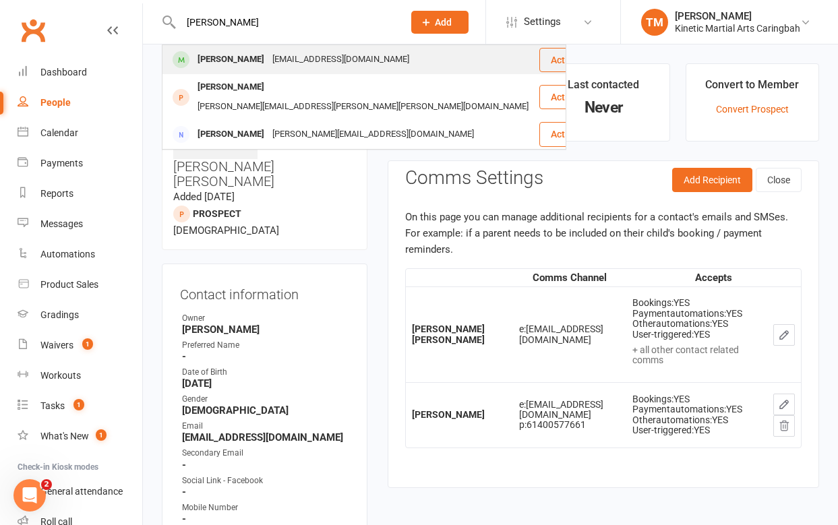
type input "Ryan k"
click at [235, 56] on div "Ryan Kokkenes" at bounding box center [231, 60] width 75 height 20
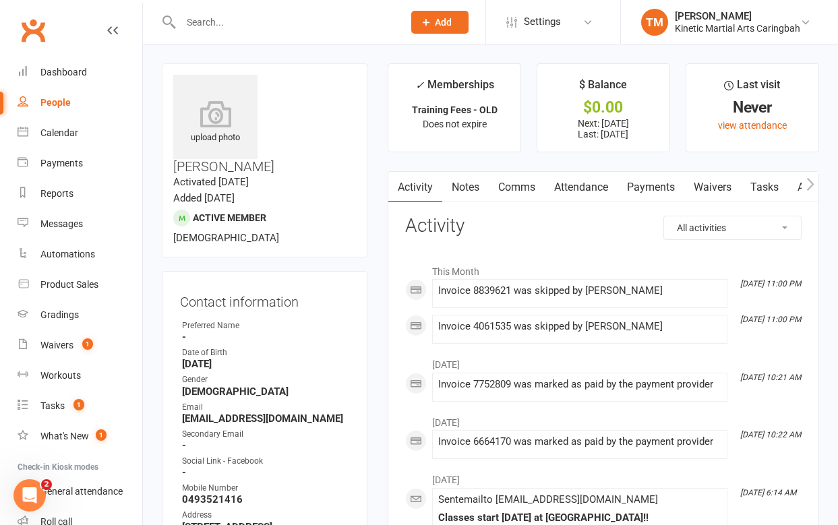
click at [645, 181] on link "Payments" at bounding box center [651, 187] width 67 height 31
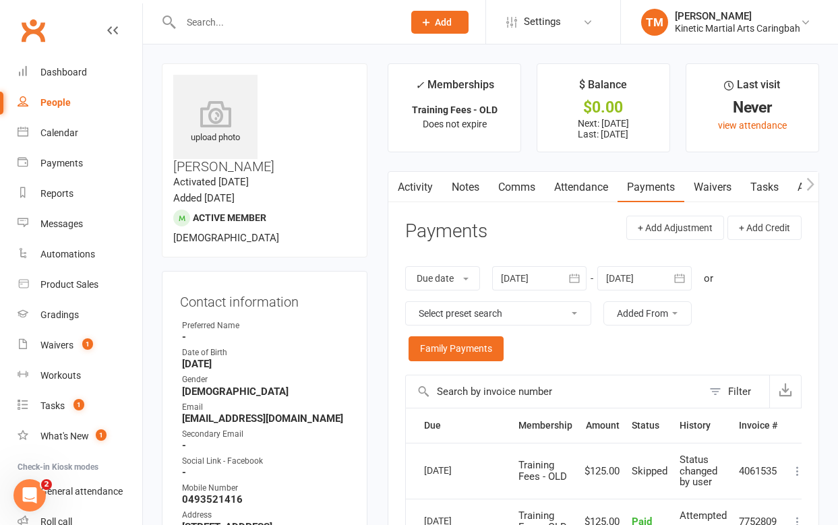
scroll to position [173, 0]
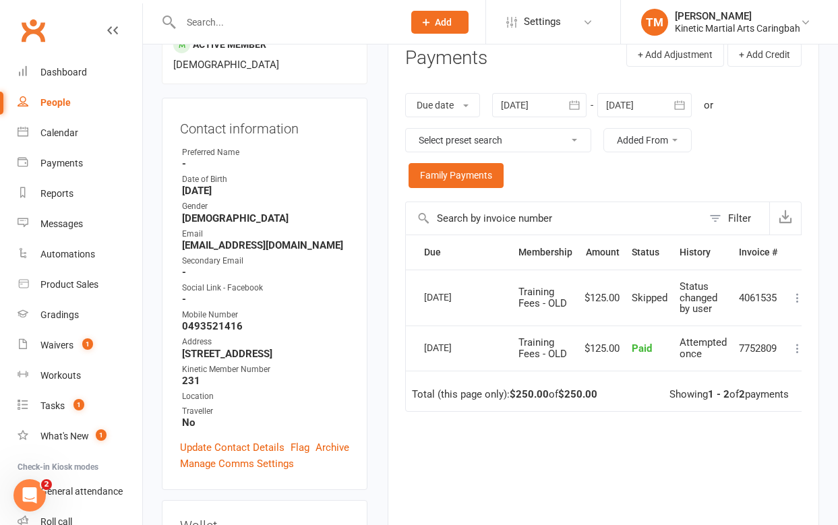
click at [676, 106] on icon "button" at bounding box center [679, 104] width 13 height 13
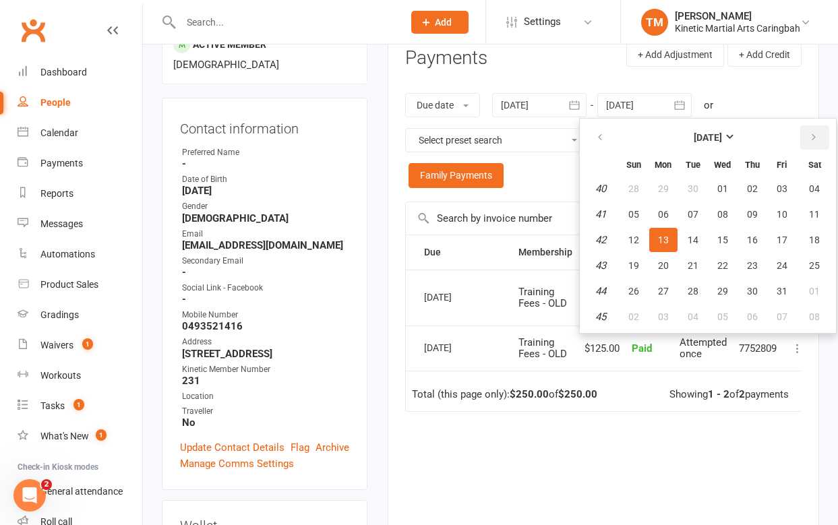
click at [816, 137] on icon "button" at bounding box center [813, 137] width 9 height 11
click at [776, 216] on button "09" at bounding box center [782, 214] width 28 height 24
type input "09 Jan 2026"
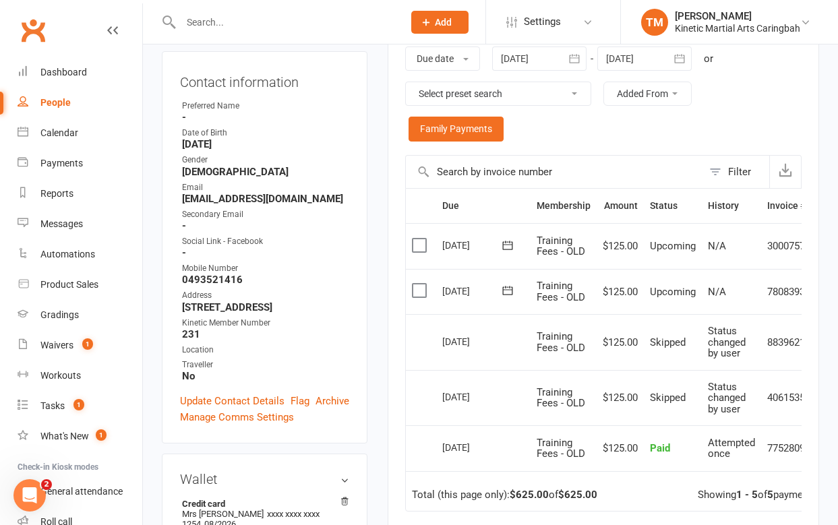
scroll to position [223, 0]
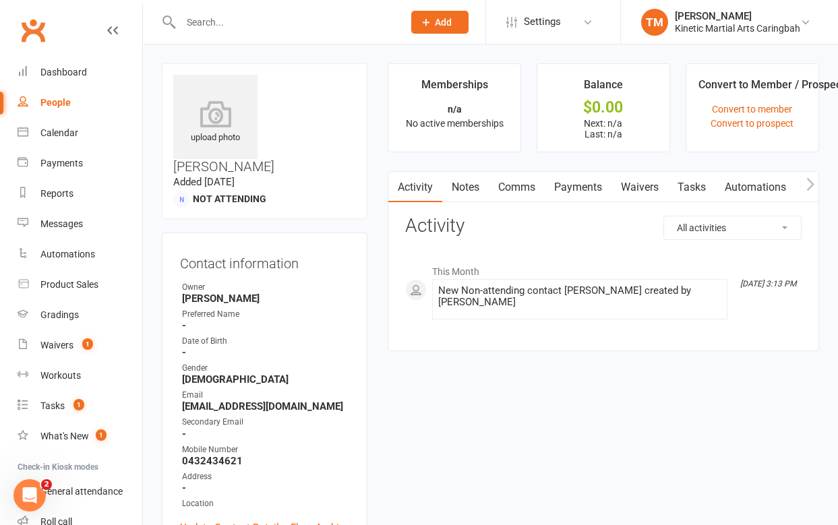
click at [267, 16] on input "text" at bounding box center [285, 22] width 217 height 19
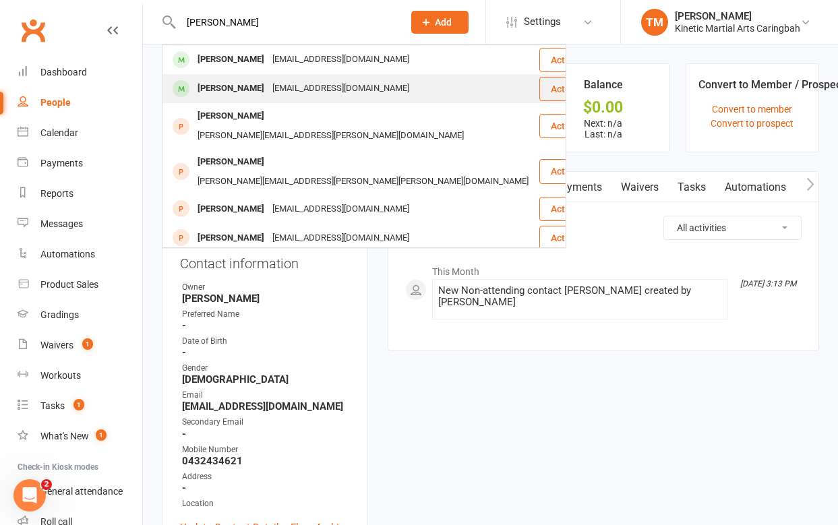
type input "ryan"
click at [237, 86] on div "[PERSON_NAME]" at bounding box center [231, 89] width 75 height 20
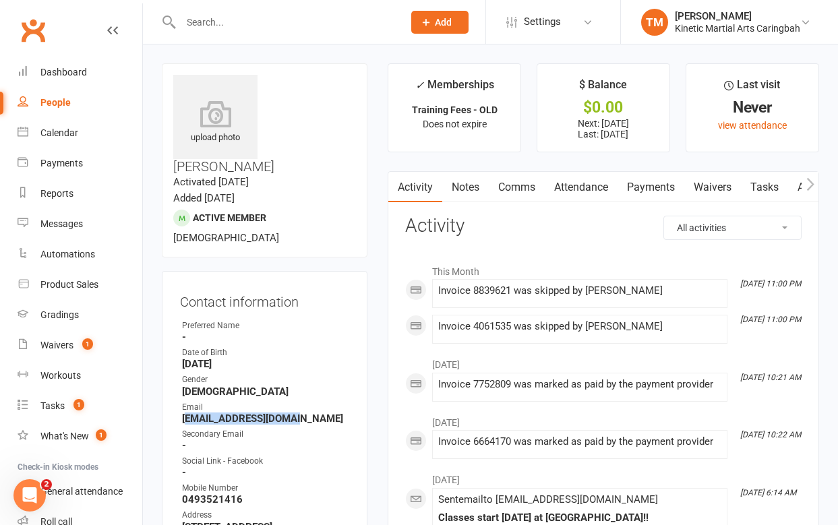
drag, startPoint x: 301, startPoint y: 380, endPoint x: 184, endPoint y: 376, distance: 117.4
click at [184, 413] on strong "[EMAIL_ADDRESS][DOMAIN_NAME]" at bounding box center [265, 419] width 167 height 12
click at [183, 413] on strong "[EMAIL_ADDRESS][DOMAIN_NAME]" at bounding box center [265, 419] width 167 height 12
drag, startPoint x: 183, startPoint y: 376, endPoint x: 312, endPoint y: 376, distance: 128.1
click at [312, 413] on strong "redshawk808@gmail.com" at bounding box center [265, 419] width 167 height 12
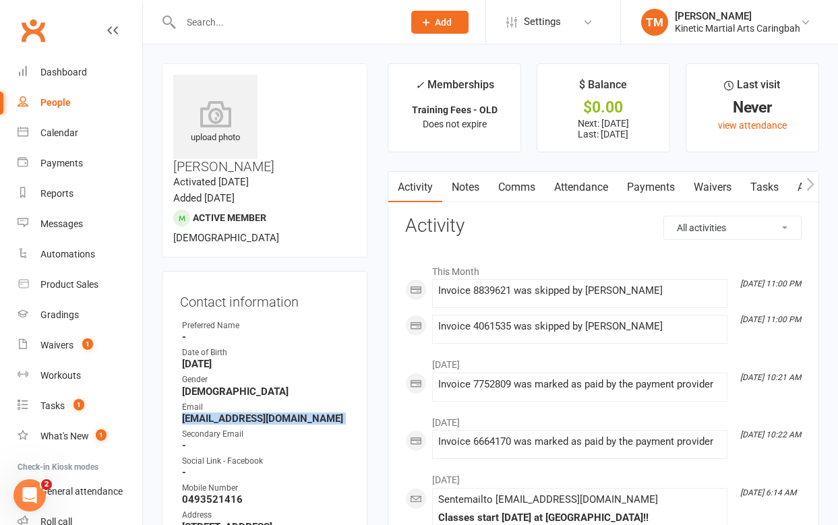
copy render-form-field "redshawk808@gmail.com"
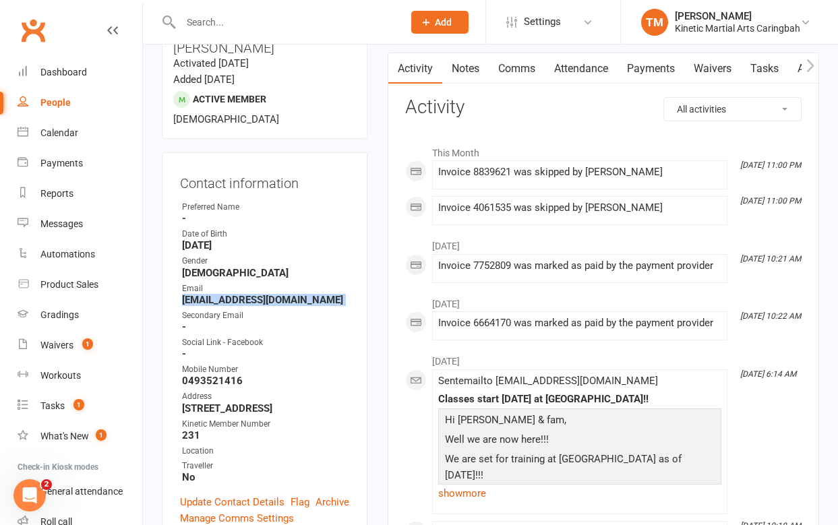
scroll to position [123, 0]
